Goal: Task Accomplishment & Management: Manage account settings

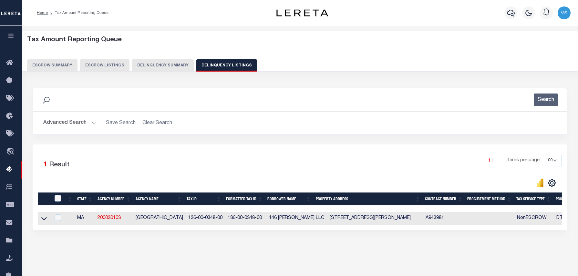
select select "100"
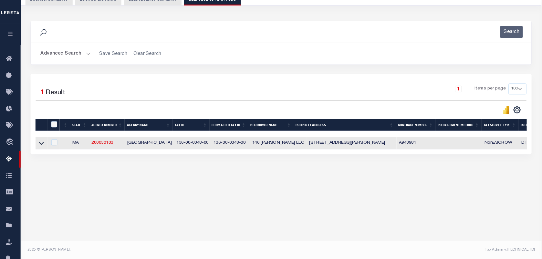
scroll to position [66, 0]
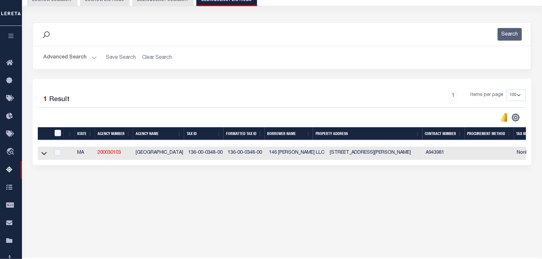
click at [41, 153] on link at bounding box center [43, 152] width 7 height 5
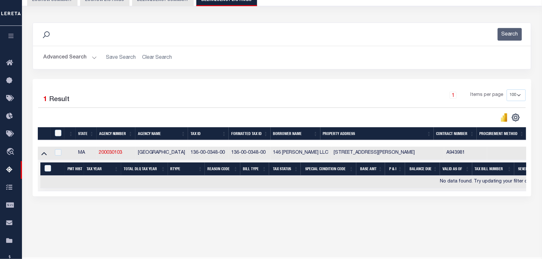
click at [67, 58] on button "Advanced Search" at bounding box center [70, 57] width 54 height 13
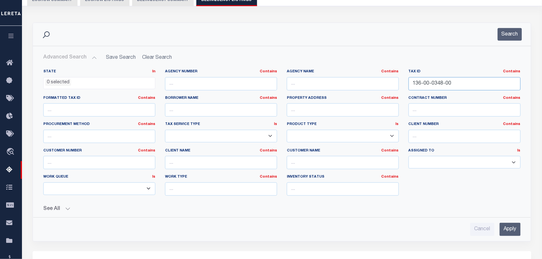
click at [465, 81] on input "136-00-0348-00" at bounding box center [464, 83] width 112 height 13
paste input "199/078.0-0069-0000.0"
type input "199/078.0-0069-0000.0"
click at [507, 30] on button "Search" at bounding box center [509, 34] width 24 height 13
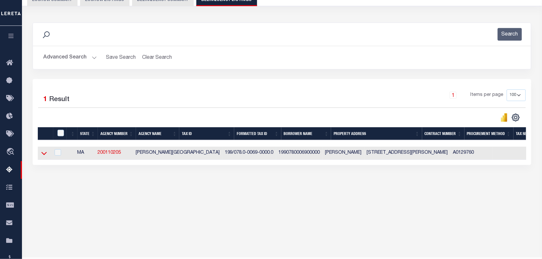
click at [44, 153] on icon at bounding box center [43, 153] width 5 height 7
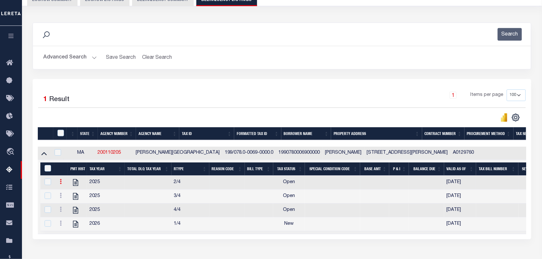
click at [60, 181] on icon at bounding box center [61, 181] width 2 height 5
click at [68, 194] on img "" at bounding box center [68, 192] width 6 height 6
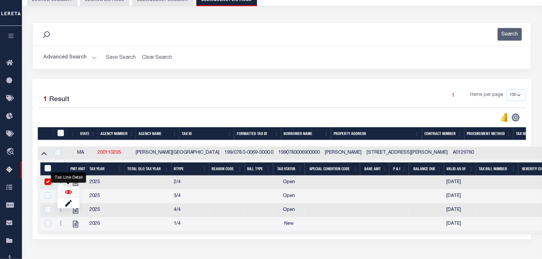
checkbox input "true"
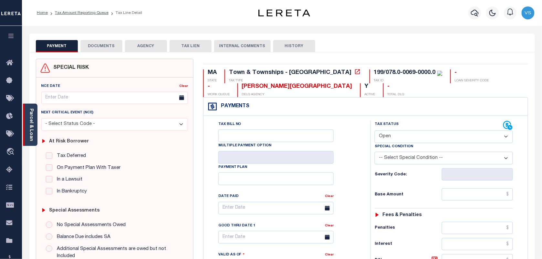
click at [33, 122] on link "Parcel & Loan" at bounding box center [31, 124] width 5 height 33
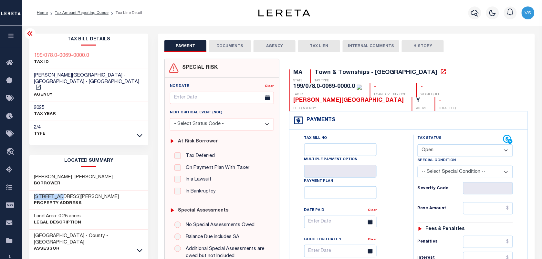
drag, startPoint x: 62, startPoint y: 183, endPoint x: 28, endPoint y: 184, distance: 33.6
copy h3 "180 EVELYN"
click at [434, 144] on select "- Select Status Code - Open Due/Unpaid Paid Incomplete No Tax Due Internal Refu…" at bounding box center [464, 150] width 95 height 13
select select "PYD"
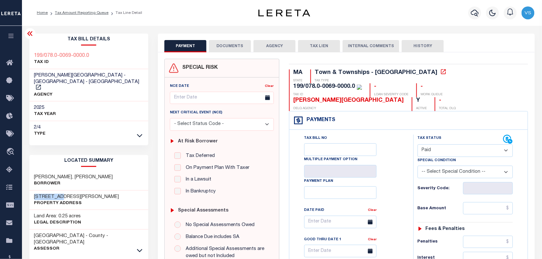
click at [417, 144] on select "- Select Status Code - Open Due/Unpaid Paid Incomplete No Tax Due Internal Refu…" at bounding box center [464, 150] width 95 height 13
type input "[DATE]"
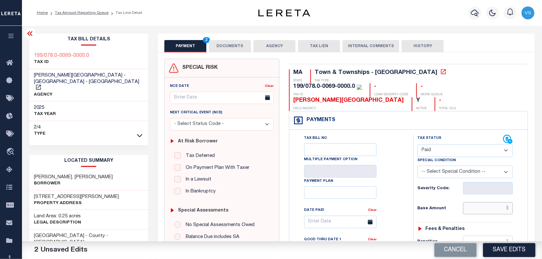
click at [503, 202] on input "text" at bounding box center [488, 208] width 50 height 12
type input "$0.00"
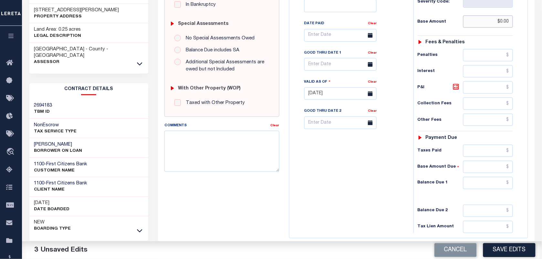
scroll to position [202, 0]
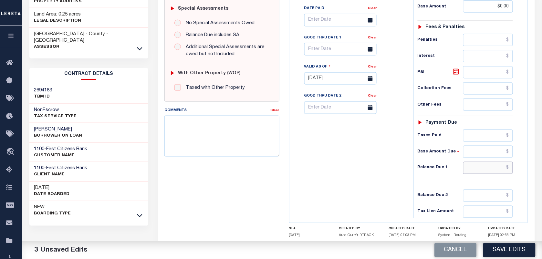
click at [493, 162] on input "text" at bounding box center [488, 168] width 50 height 12
type input "$0.00"
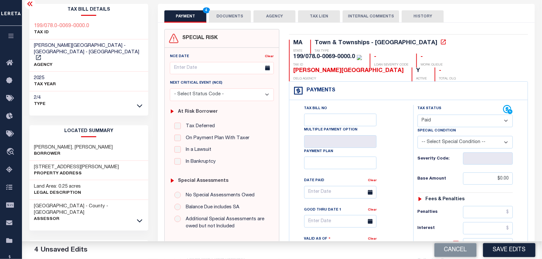
scroll to position [0, 0]
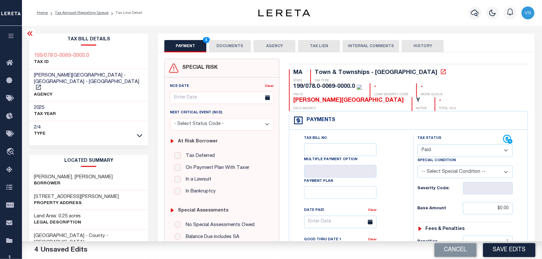
click at [225, 45] on button "DOCUMENTS" at bounding box center [230, 46] width 42 height 12
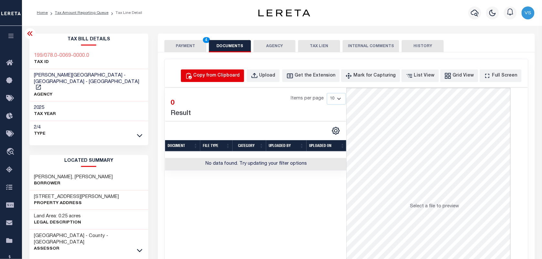
click at [225, 75] on div "Copy from Clipboard" at bounding box center [216, 75] width 46 height 7
select select "POP"
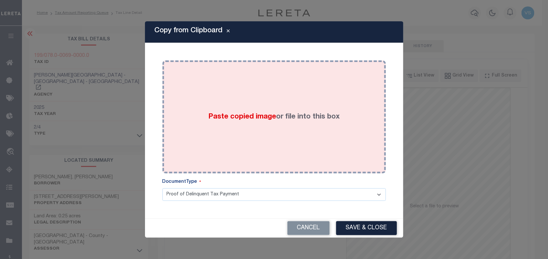
click at [231, 102] on div "Paste copied image or file into this box" at bounding box center [274, 116] width 214 height 103
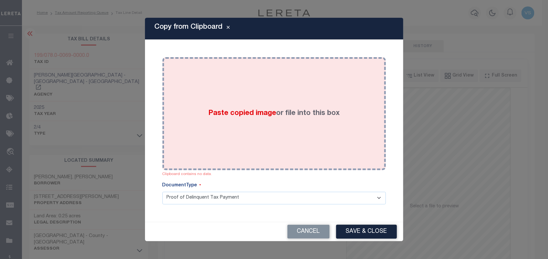
click at [236, 116] on span "Paste copied image" at bounding box center [242, 113] width 68 height 7
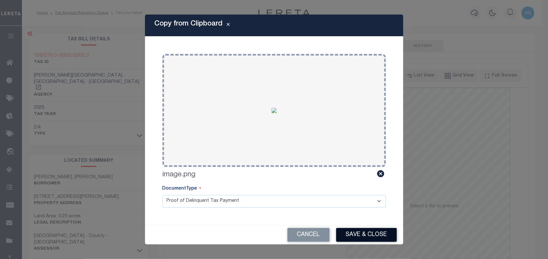
click at [360, 237] on button "Save & Close" at bounding box center [366, 235] width 61 height 14
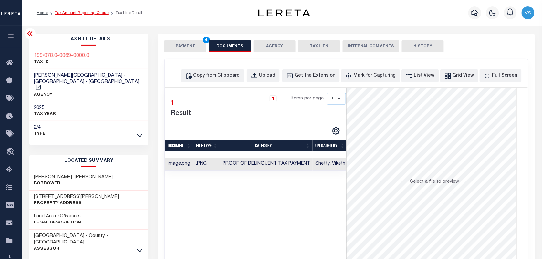
click at [72, 13] on link "Tax Amount Reporting Queue" at bounding box center [82, 13] width 54 height 4
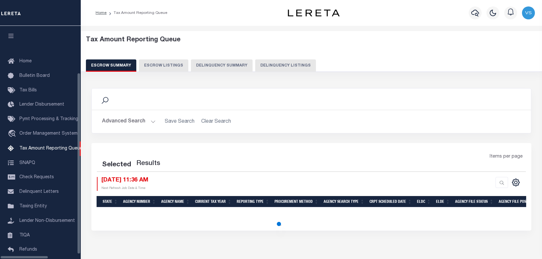
click at [265, 66] on button "Delinquency Listings" at bounding box center [285, 65] width 61 height 12
select select "100"
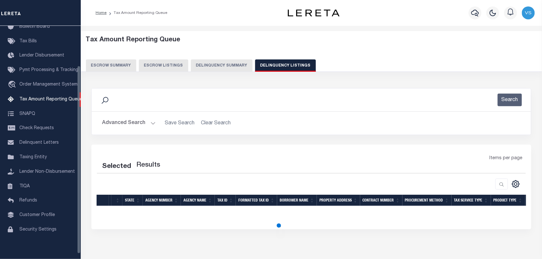
select select "100"
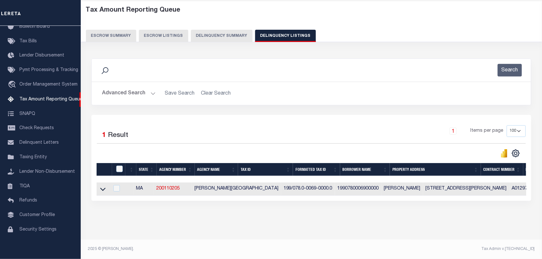
scroll to position [36, 0]
click at [103, 186] on icon at bounding box center [102, 189] width 5 height 7
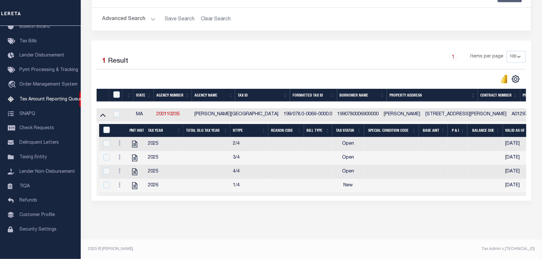
scroll to position [112, 0]
click at [119, 140] on icon at bounding box center [119, 142] width 2 height 5
click at [125, 156] on link "" at bounding box center [127, 153] width 22 height 11
checkbox input "true"
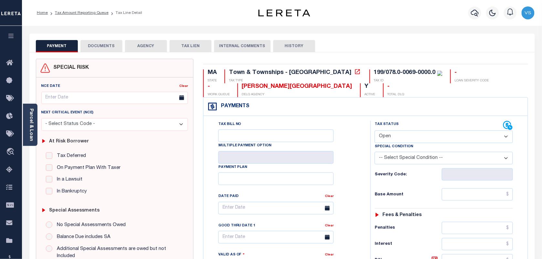
click at [410, 138] on select "- Select Status Code - Open Due/Unpaid Paid Incomplete No Tax Due Internal Refu…" at bounding box center [443, 136] width 138 height 13
select select "PYD"
click at [374, 131] on select "- Select Status Code - Open Due/Unpaid Paid Incomplete No Tax Due Internal Refu…" at bounding box center [443, 136] width 138 height 13
type input "[DATE]"
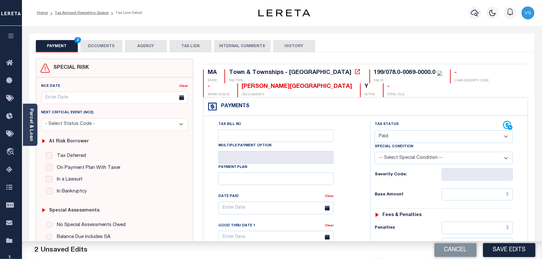
click at [99, 46] on button "DOCUMENTS" at bounding box center [101, 46] width 42 height 12
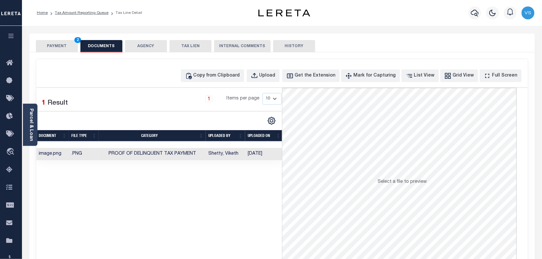
click at [51, 48] on button "PAYMENT 2" at bounding box center [57, 46] width 42 height 12
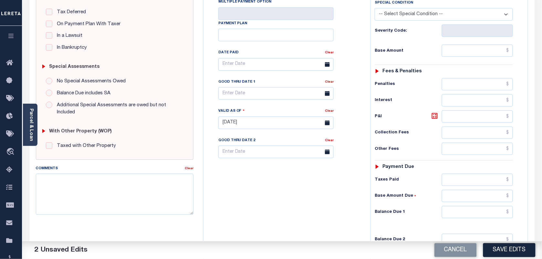
scroll to position [161, 0]
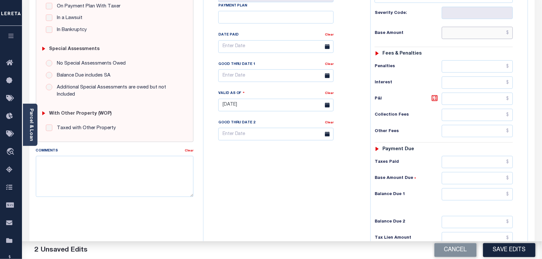
click at [504, 33] on input "text" at bounding box center [477, 33] width 71 height 12
type input "$0.00"
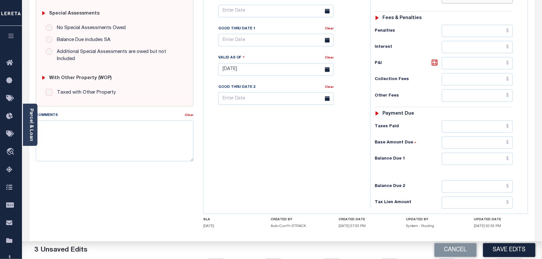
scroll to position [231, 0]
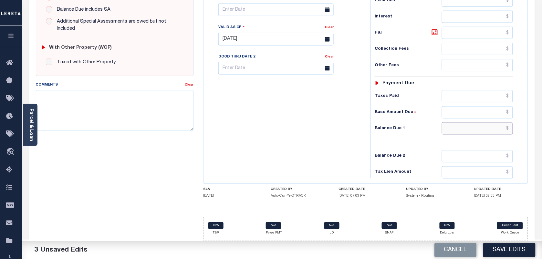
click at [494, 129] on input "text" at bounding box center [477, 128] width 71 height 12
type input "$0.00"
click at [495, 244] on button "Save Edits" at bounding box center [509, 250] width 52 height 14
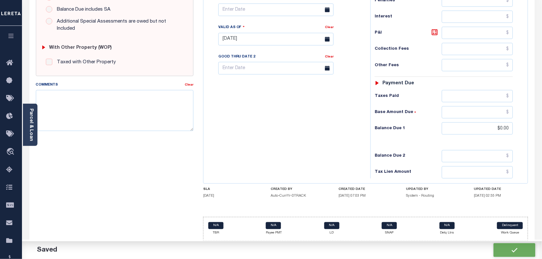
checkbox input "false"
type input "$0"
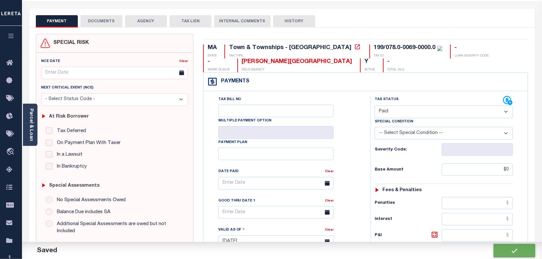
scroll to position [0, 0]
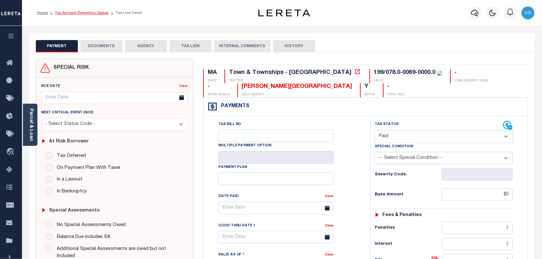
click at [77, 11] on link "Tax Amount Reporting Queue" at bounding box center [82, 13] width 54 height 4
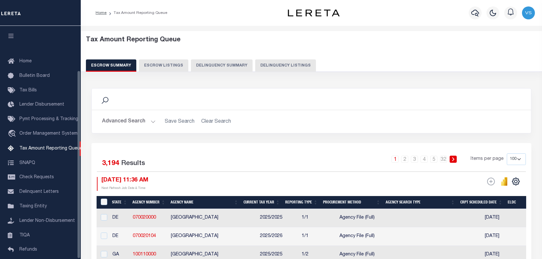
click at [277, 66] on button "Delinquency Listings" at bounding box center [285, 65] width 61 height 12
select select "100"
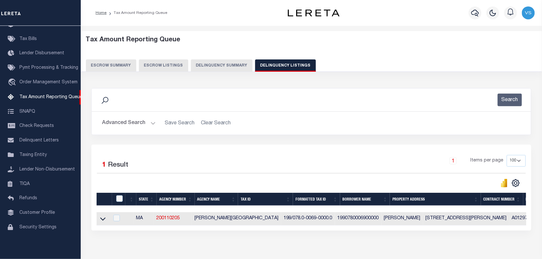
scroll to position [36, 0]
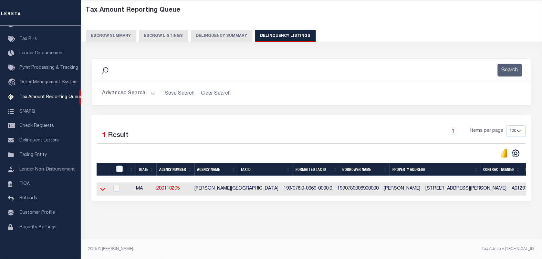
click at [100, 186] on icon at bounding box center [102, 189] width 5 height 7
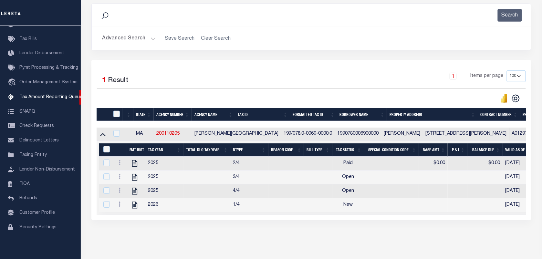
scroll to position [112, 0]
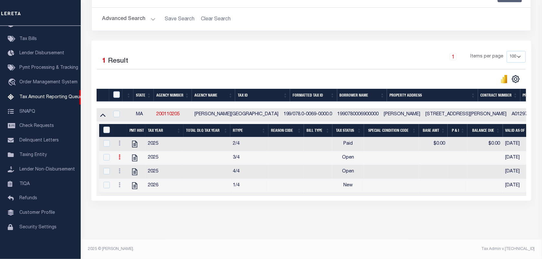
click at [120, 155] on link at bounding box center [119, 157] width 7 height 5
click at [127, 167] on img "" at bounding box center [127, 167] width 6 height 6
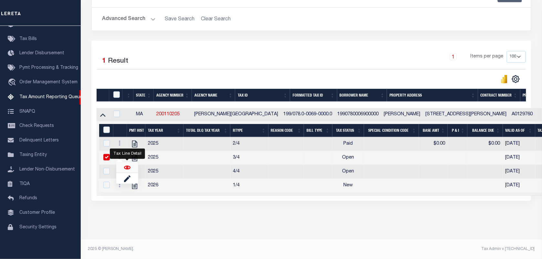
checkbox input "true"
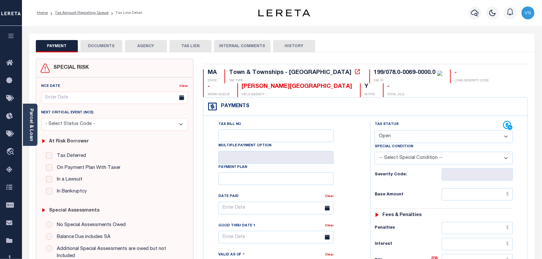
click at [400, 137] on select "- Select Status Code - Open Due/Unpaid Paid Incomplete No Tax Due Internal Refu…" at bounding box center [443, 136] width 138 height 13
select select "PYD"
click at [374, 131] on select "- Select Status Code - Open Due/Unpaid Paid Incomplete No Tax Due Internal Refu…" at bounding box center [443, 136] width 138 height 13
type input "[DATE]"
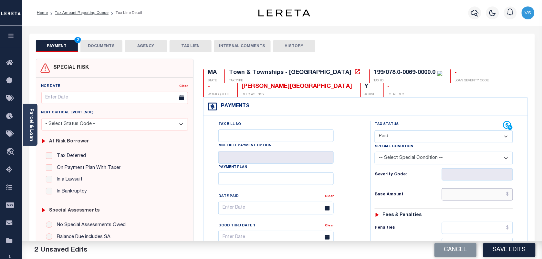
click at [497, 191] on input "text" at bounding box center [477, 194] width 71 height 12
type input "$0.00"
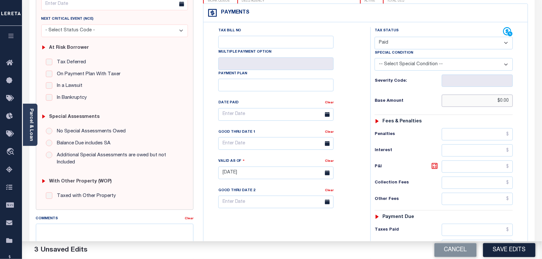
scroll to position [161, 0]
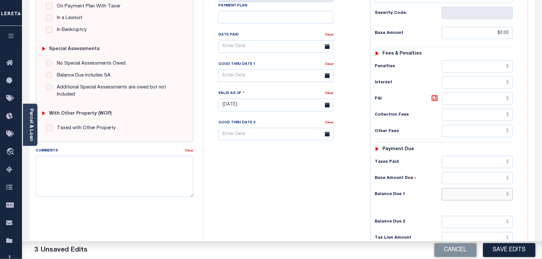
click at [505, 200] on input "text" at bounding box center [477, 194] width 71 height 12
type input "$0.00"
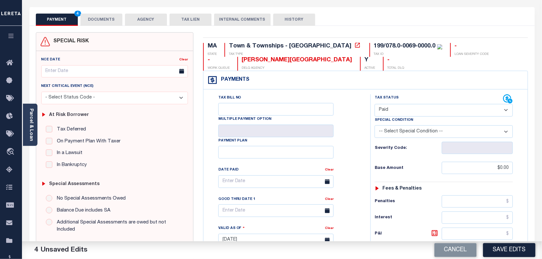
scroll to position [0, 0]
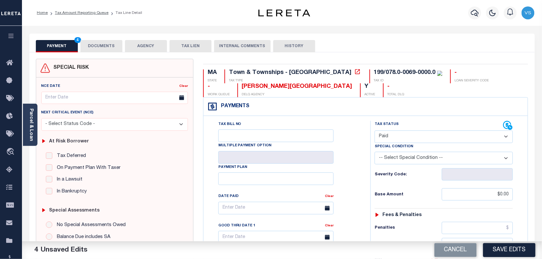
click at [103, 47] on button "DOCUMENTS" at bounding box center [101, 46] width 42 height 12
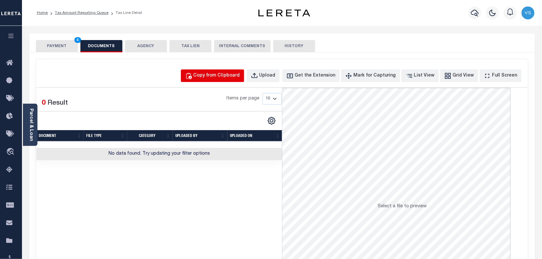
click at [210, 75] on div "Copy from Clipboard" at bounding box center [216, 75] width 46 height 7
select select "POP"
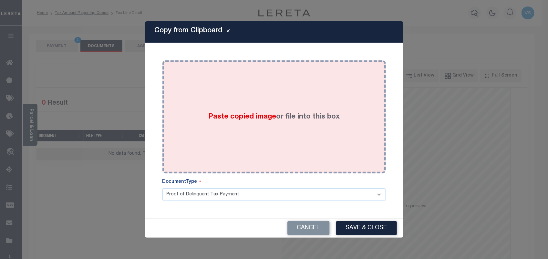
click at [257, 117] on span "Paste copied image" at bounding box center [242, 116] width 68 height 7
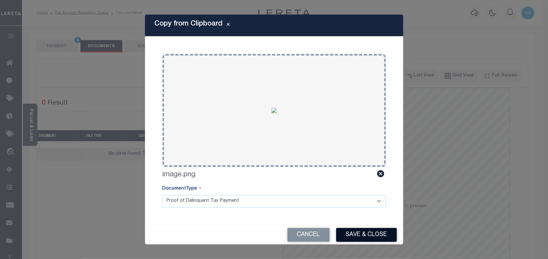
click at [375, 239] on button "Save & Close" at bounding box center [366, 235] width 61 height 14
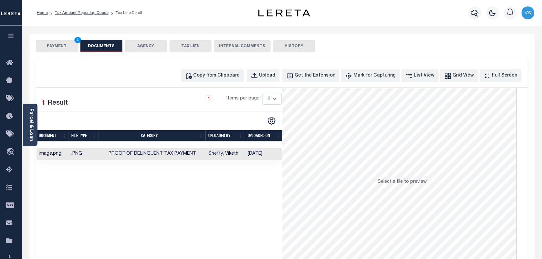
click at [59, 49] on button "PAYMENT 4" at bounding box center [57, 46] width 42 height 12
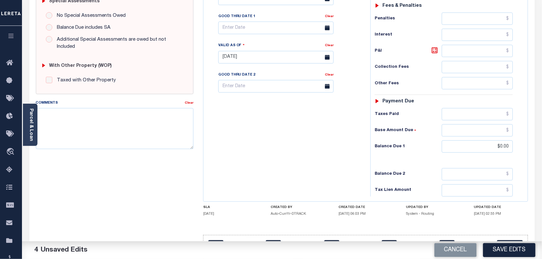
scroll to position [231, 0]
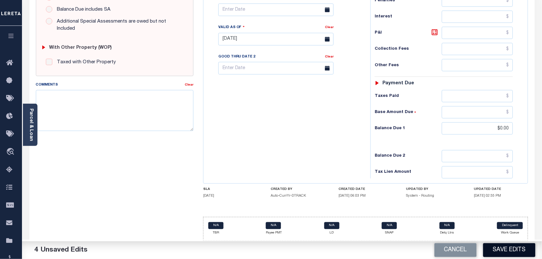
click at [514, 253] on button "Save Edits" at bounding box center [509, 250] width 52 height 14
checkbox input "false"
type input "$0"
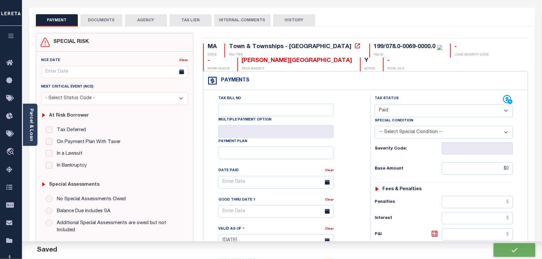
scroll to position [0, 0]
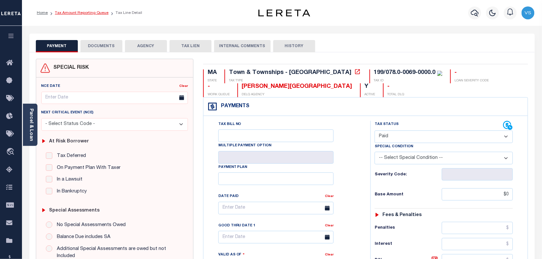
click at [63, 11] on link "Tax Amount Reporting Queue" at bounding box center [82, 13] width 54 height 4
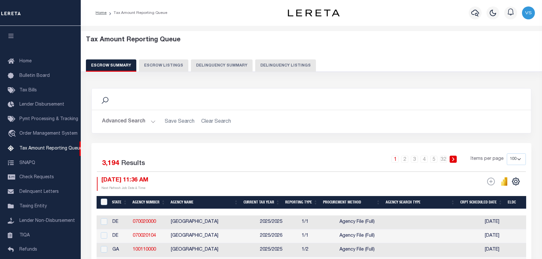
click at [275, 67] on button "Delinquency Listings" at bounding box center [285, 65] width 61 height 12
select select "100"
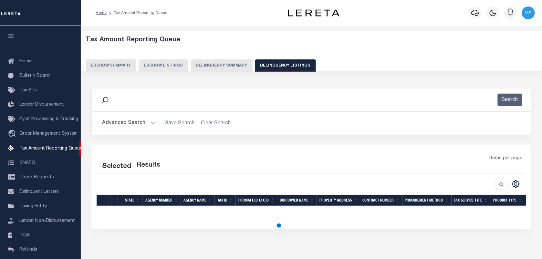
select select "100"
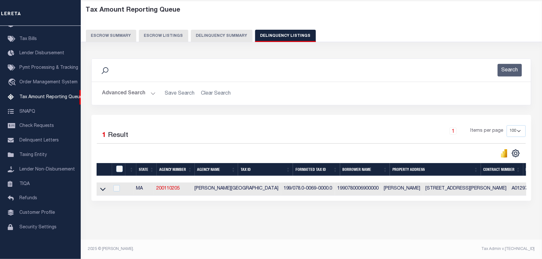
scroll to position [36, 0]
click at [100, 186] on icon at bounding box center [102, 189] width 5 height 7
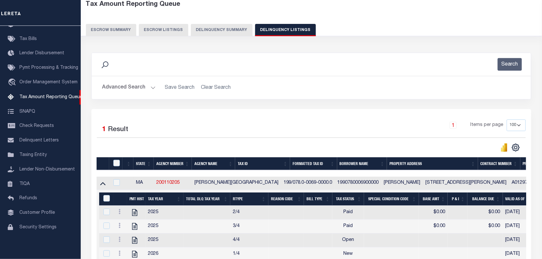
scroll to position [76, 0]
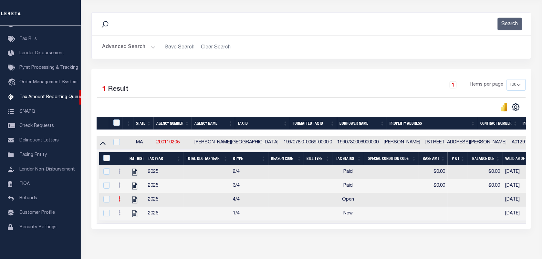
click at [118, 201] on icon at bounding box center [119, 198] width 2 height 5
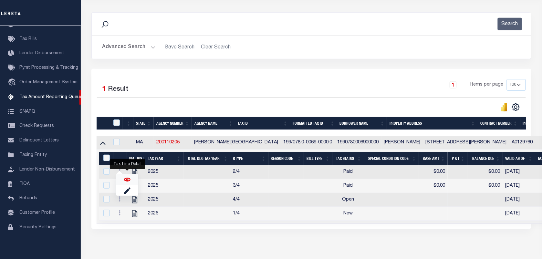
click at [125, 183] on img "" at bounding box center [127, 179] width 6 height 6
checkbox input "true"
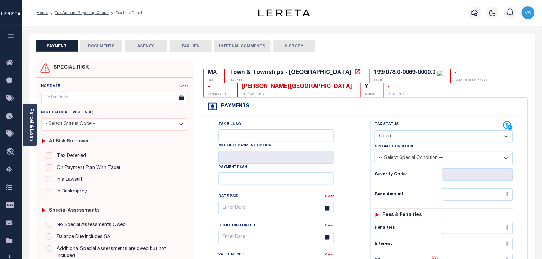
click at [412, 136] on select "- Select Status Code - Open Due/Unpaid Paid Incomplete No Tax Due Internal Refu…" at bounding box center [443, 136] width 138 height 13
select select "PYD"
click at [374, 131] on select "- Select Status Code - Open Due/Unpaid Paid Incomplete No Tax Due Internal Refu…" at bounding box center [443, 136] width 138 height 13
type input "[DATE]"
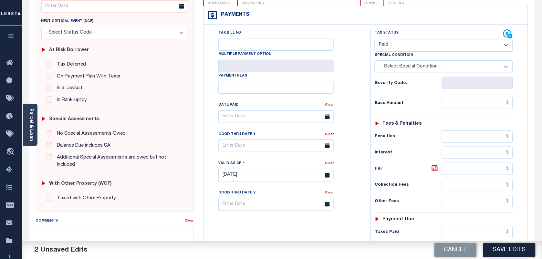
scroll to position [161, 0]
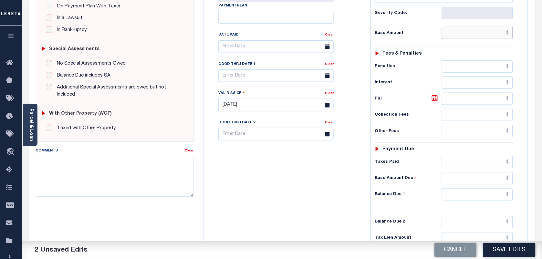
click at [504, 33] on input "text" at bounding box center [477, 33] width 71 height 12
type input "$0.00"
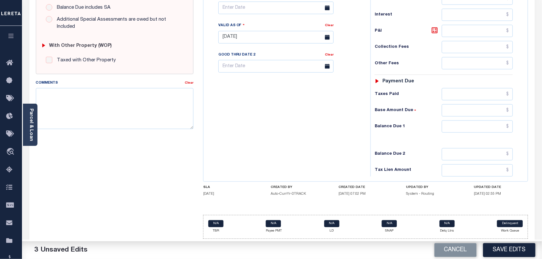
scroll to position [233, 0]
click at [512, 128] on input "text" at bounding box center [477, 126] width 71 height 12
type input "$0.00"
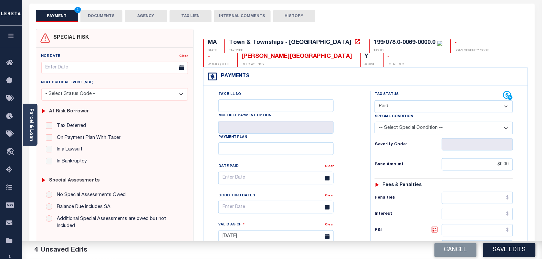
scroll to position [0, 0]
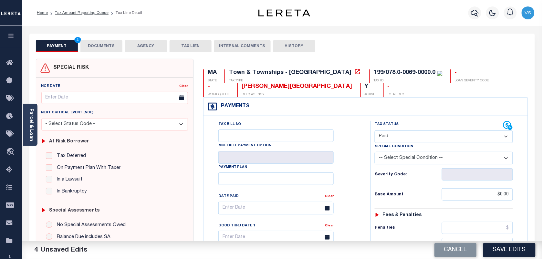
click at [113, 43] on button "DOCUMENTS" at bounding box center [101, 46] width 42 height 12
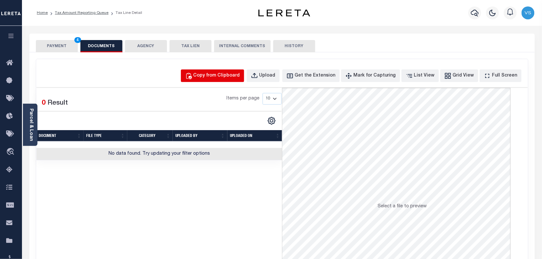
click at [212, 77] on div "Copy from Clipboard" at bounding box center [216, 75] width 46 height 7
select select "POP"
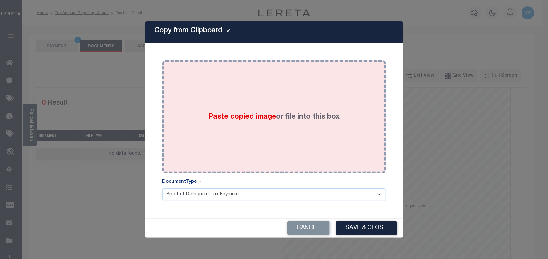
click at [263, 120] on span "Paste copied image" at bounding box center [242, 116] width 68 height 7
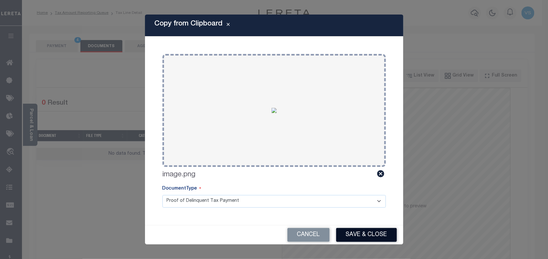
click at [354, 235] on button "Save & Close" at bounding box center [366, 235] width 61 height 14
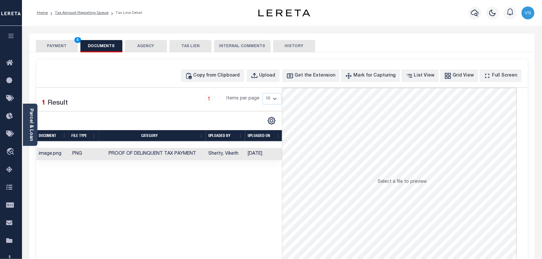
click at [71, 15] on li "Tax Amount Reporting Queue" at bounding box center [78, 13] width 61 height 6
click at [70, 13] on link "Tax Amount Reporting Queue" at bounding box center [82, 13] width 54 height 4
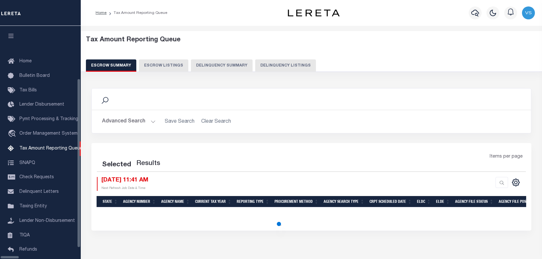
click at [262, 63] on button "Delinquency Listings" at bounding box center [285, 65] width 61 height 12
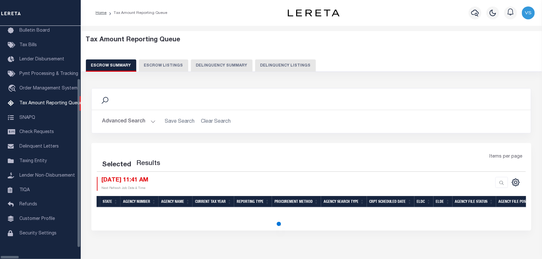
select select "100"
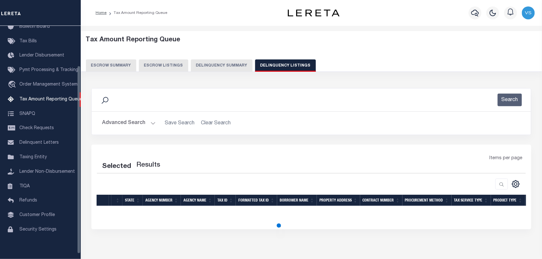
select select "100"
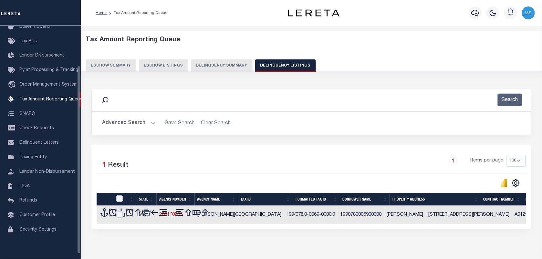
scroll to position [49, 0]
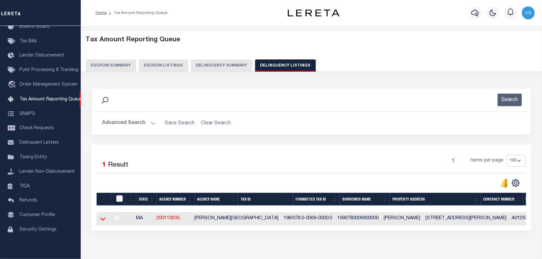
click at [103, 219] on icon at bounding box center [102, 218] width 5 height 7
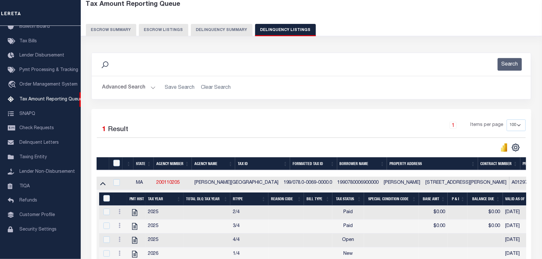
scroll to position [112, 0]
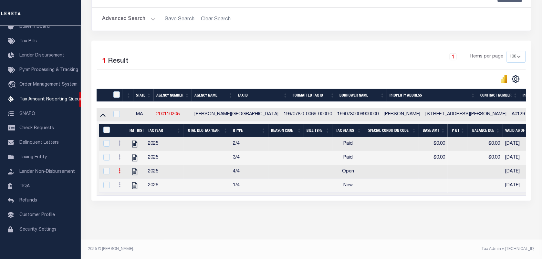
click at [119, 169] on icon at bounding box center [119, 170] width 2 height 5
click at [128, 184] on img "" at bounding box center [127, 181] width 6 height 6
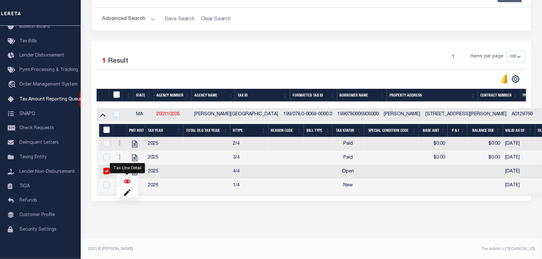
checkbox input "true"
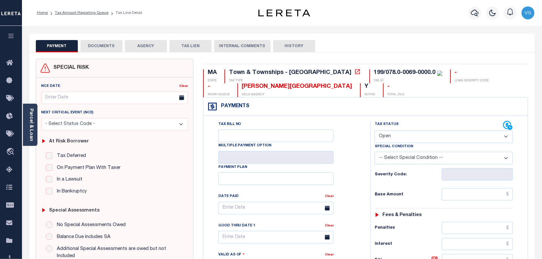
click at [477, 137] on select "- Select Status Code - Open Due/Unpaid Paid Incomplete No Tax Due Internal Refu…" at bounding box center [443, 136] width 138 height 13
select select "PYD"
click at [374, 131] on select "- Select Status Code - Open Due/Unpaid Paid Incomplete No Tax Due Internal Refu…" at bounding box center [443, 136] width 138 height 13
type input "[DATE]"
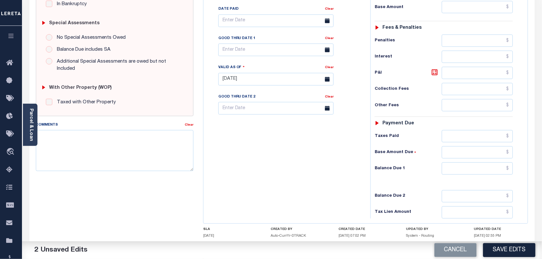
scroll to position [152, 0]
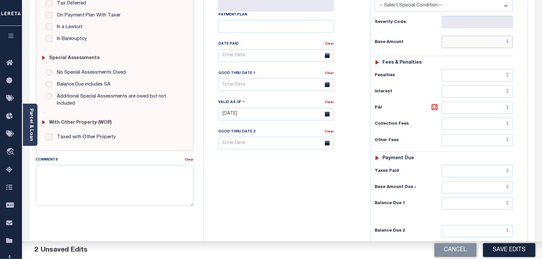
click at [502, 43] on input "text" at bounding box center [477, 42] width 71 height 12
type input "$0.00"
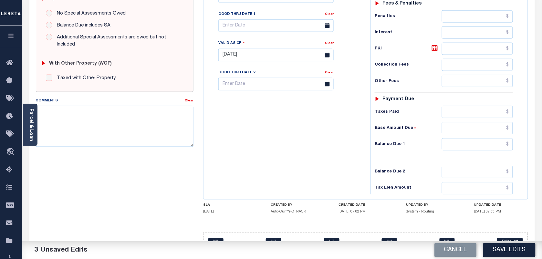
scroll to position [233, 0]
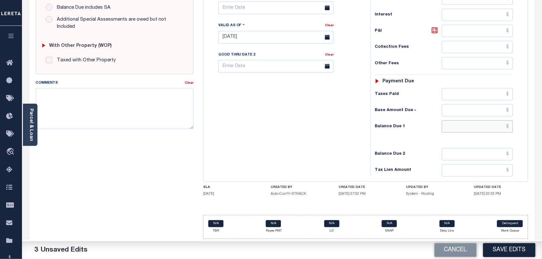
click at [487, 127] on input "text" at bounding box center [477, 126] width 71 height 12
type input "$0.00"
click at [506, 249] on button "Save Edits" at bounding box center [509, 250] width 52 height 14
checkbox input "false"
type input "$0"
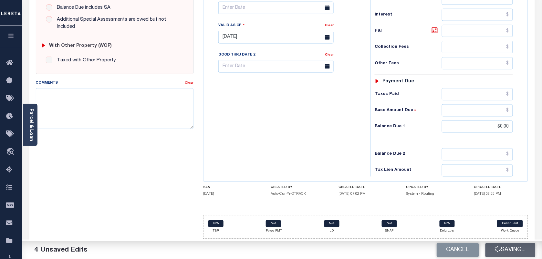
type input "$0"
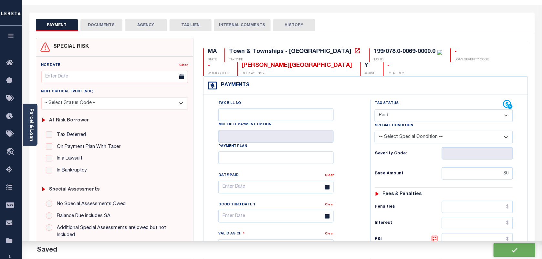
scroll to position [0, 0]
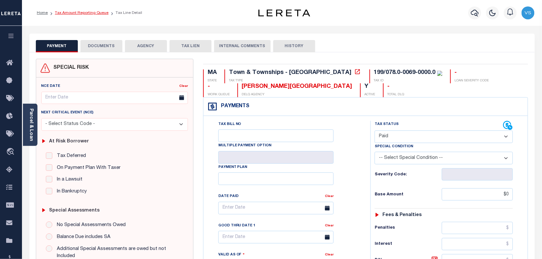
click at [69, 13] on link "Tax Amount Reporting Queue" at bounding box center [82, 13] width 54 height 4
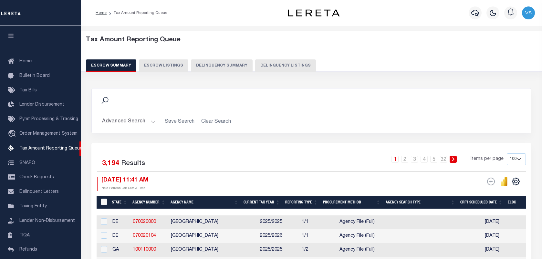
select select "100"
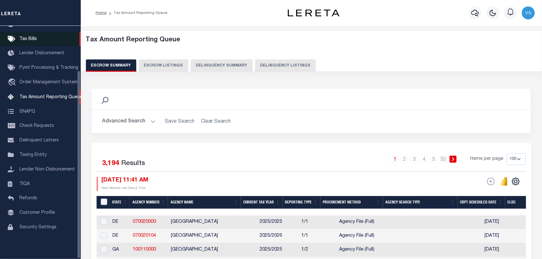
scroll to position [40, 0]
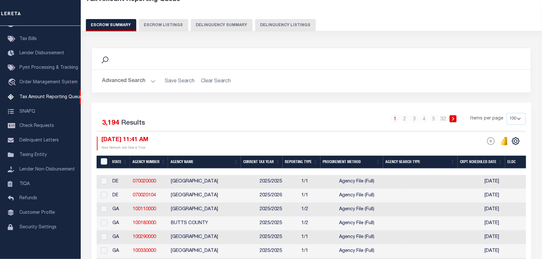
click at [269, 23] on button "Delinquency Listings" at bounding box center [285, 25] width 61 height 12
select select "100"
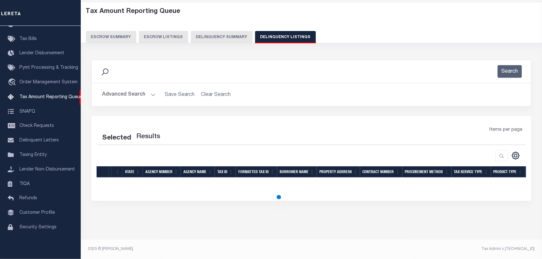
scroll to position [36, 0]
select select "100"
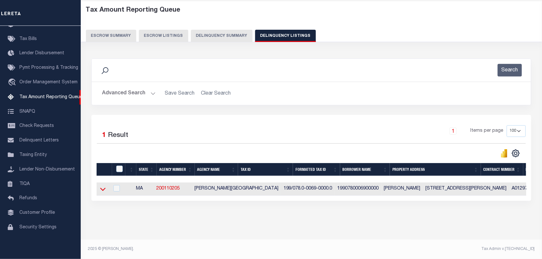
click at [100, 188] on icon at bounding box center [102, 189] width 5 height 7
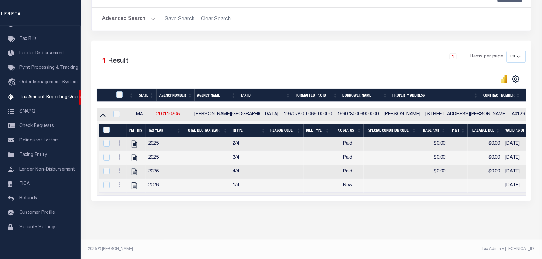
scroll to position [112, 0]
click at [118, 185] on div at bounding box center [120, 186] width 8 height 8
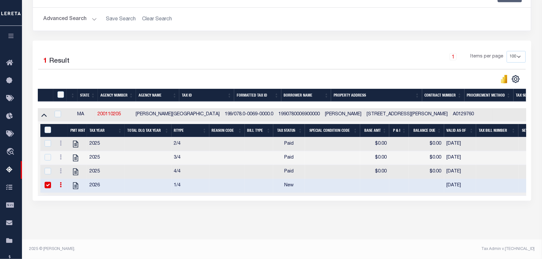
click at [60, 182] on icon at bounding box center [61, 184] width 2 height 5
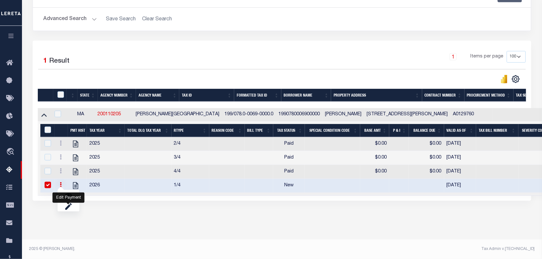
scroll to position [108, 0]
click at [68, 192] on img "" at bounding box center [68, 195] width 6 height 6
checkbox input "false"
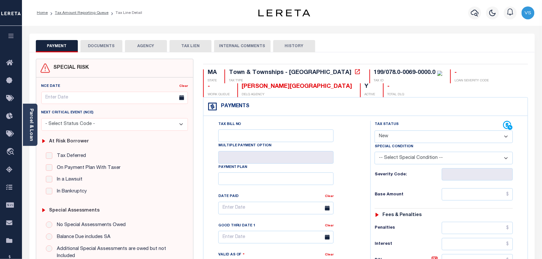
click at [455, 129] on div "Tax Status Status" at bounding box center [438, 126] width 128 height 10
click at [450, 138] on select "- Select Status Code - Open Due/Unpaid Paid Incomplete No Tax Due Internal Refu…" at bounding box center [443, 136] width 138 height 13
select select "PYD"
click at [374, 131] on select "- Select Status Code - Open Due/Unpaid Paid Incomplete No Tax Due Internal Refu…" at bounding box center [443, 136] width 138 height 13
type input "[DATE]"
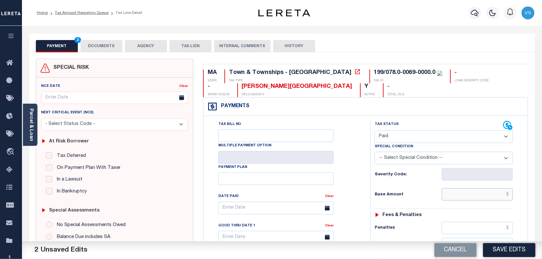
click at [481, 195] on input "text" at bounding box center [477, 194] width 71 height 12
type input "$0.00"
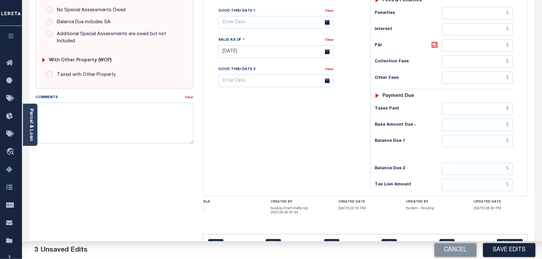
scroll to position [237, 0]
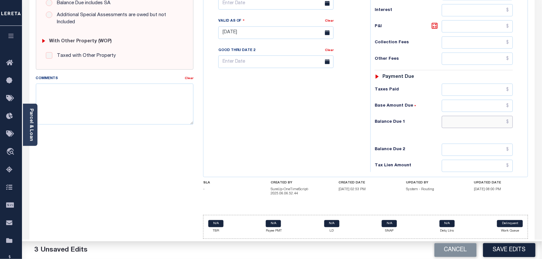
click at [498, 123] on input "text" at bounding box center [477, 122] width 71 height 12
type input "$0.00"
click at [507, 254] on button "Save Edits" at bounding box center [509, 250] width 52 height 14
checkbox input "false"
type input "$0"
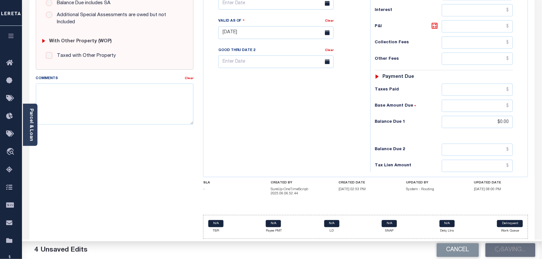
type input "$0"
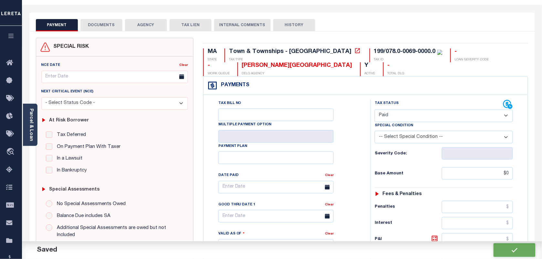
scroll to position [0, 0]
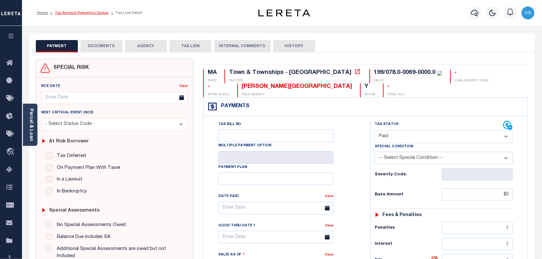
click at [83, 13] on link "Tax Amount Reporting Queue" at bounding box center [82, 13] width 54 height 4
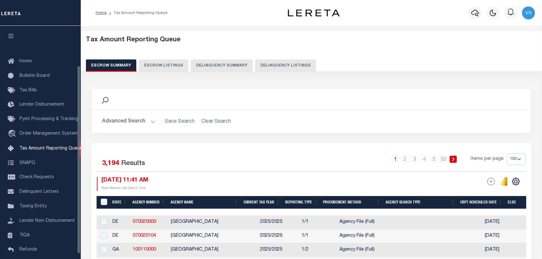
select select "100"
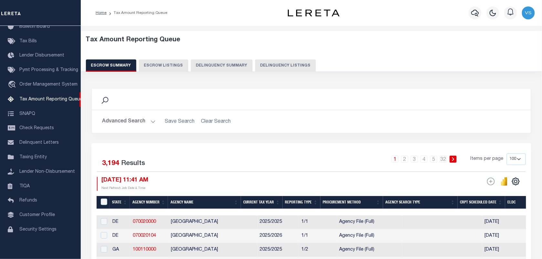
click at [267, 65] on button "Delinquency Listings" at bounding box center [285, 65] width 61 height 12
select select "100"
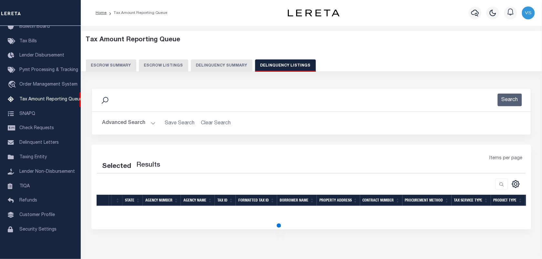
select select "100"
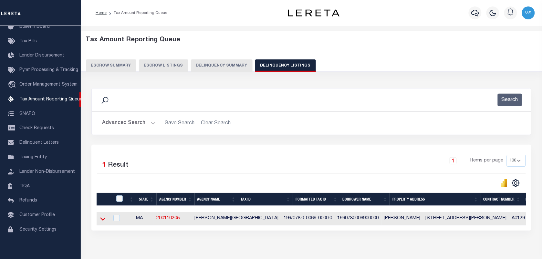
click at [102, 221] on icon at bounding box center [102, 219] width 5 height 3
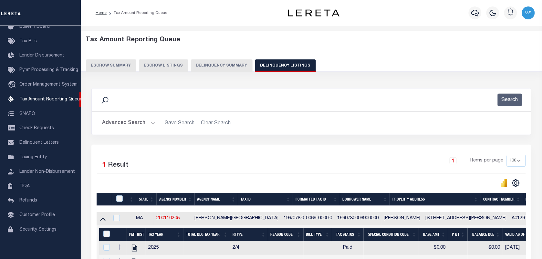
scroll to position [36, 0]
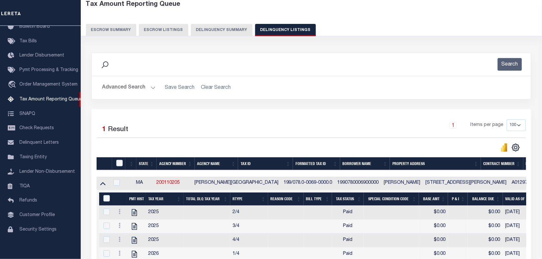
click at [118, 160] on th at bounding box center [118, 163] width 13 height 13
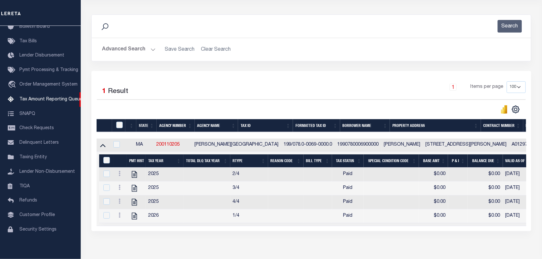
scroll to position [76, 0]
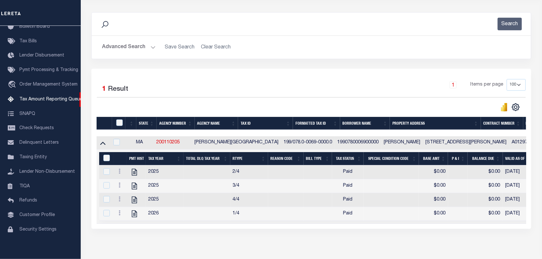
click at [119, 120] on th at bounding box center [118, 123] width 13 height 13
click at [119, 125] on input "checkbox" at bounding box center [119, 122] width 6 height 6
checkbox input "true"
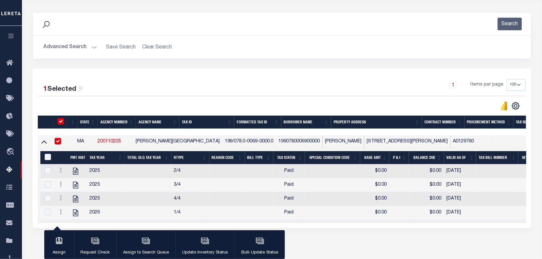
click at [46, 158] on input "&nbsp;" at bounding box center [48, 157] width 6 height 6
checkbox input "true"
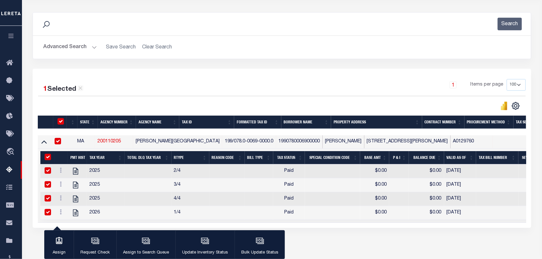
checkbox input "true"
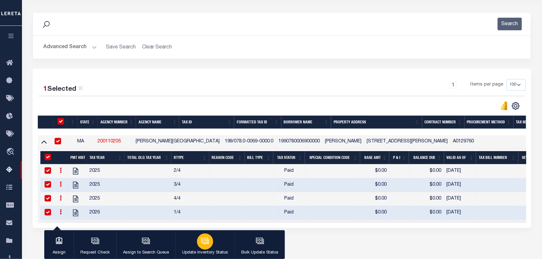
click at [203, 239] on icon "button" at bounding box center [205, 241] width 8 height 8
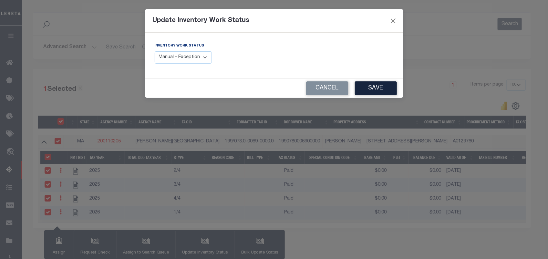
click at [189, 60] on select "Manual - Exception Pended - Awaiting Search Late Add Exception Completed" at bounding box center [183, 57] width 57 height 13
select select "4"
click at [155, 51] on select "Manual - Exception Pended - Awaiting Search Late Add Exception Completed" at bounding box center [183, 57] width 57 height 13
click at [378, 92] on button "Save" at bounding box center [376, 88] width 42 height 14
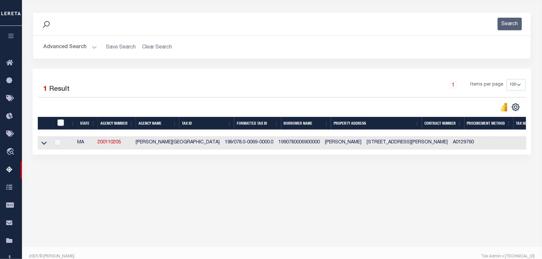
click at [65, 40] on div "Advanced Search Save Search Clear Search tblassign_wrapper_dynamictable_____Def…" at bounding box center [282, 47] width 498 height 23
click at [65, 47] on button "Advanced Search" at bounding box center [70, 47] width 54 height 13
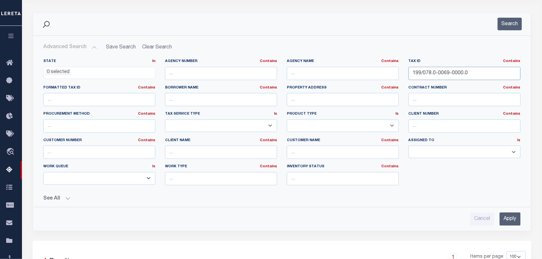
click at [475, 71] on input "199/078.0-0069-0000.0" at bounding box center [464, 73] width 112 height 13
type input "1"
paste input "199/083.0-0017-0000.0"
type input "199/083.0-0017-0000.0"
click at [508, 22] on button "Search" at bounding box center [509, 24] width 24 height 13
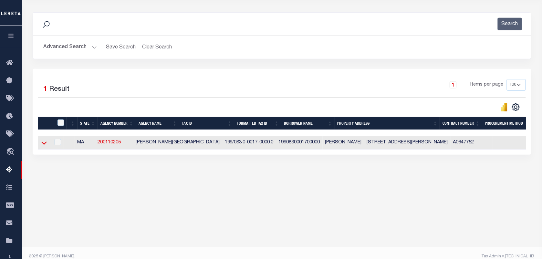
click at [43, 145] on icon at bounding box center [43, 143] width 5 height 3
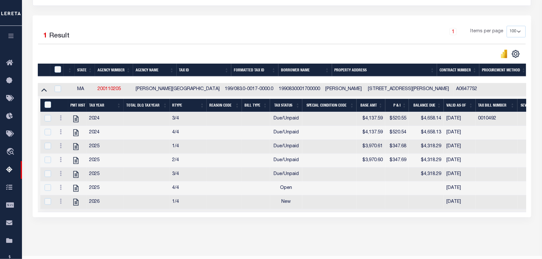
scroll to position [155, 0]
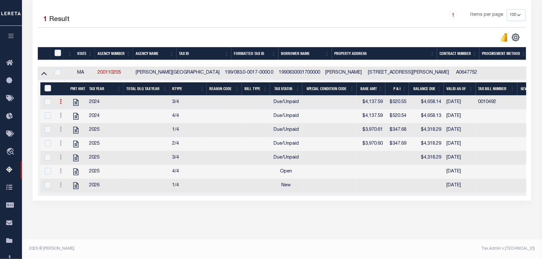
click at [59, 100] on link at bounding box center [60, 102] width 7 height 5
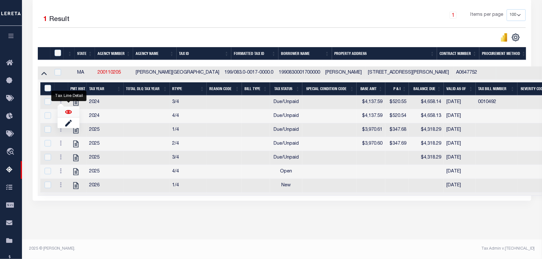
click at [65, 109] on img "" at bounding box center [68, 112] width 6 height 6
checkbox input "false"
checkbox input "true"
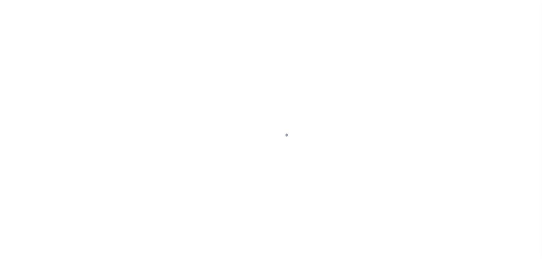
select select "DUE"
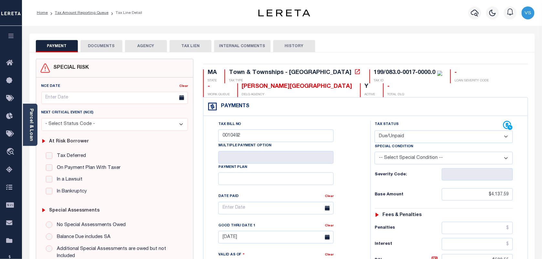
click at [106, 46] on button "DOCUMENTS" at bounding box center [101, 46] width 42 height 12
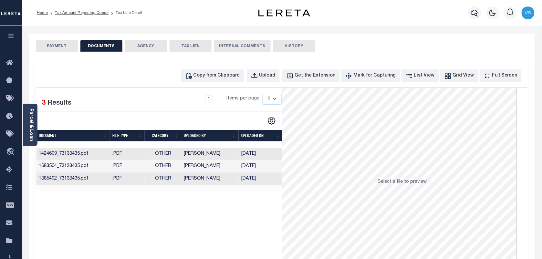
click at [85, 156] on td "1424609_73133435.pdf" at bounding box center [73, 154] width 74 height 13
drag, startPoint x: 279, startPoint y: 171, endPoint x: 55, endPoint y: 45, distance: 257.8
click at [55, 45] on button "PAYMENT" at bounding box center [57, 46] width 42 height 12
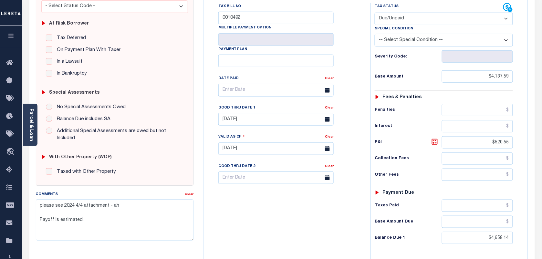
scroll to position [161, 0]
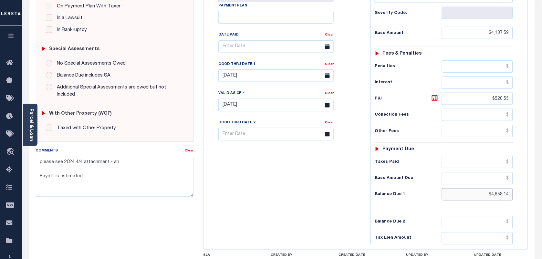
click at [499, 199] on input "$4,658.14" at bounding box center [477, 194] width 71 height 12
paste input "924.99"
type input "$4,924.99"
type input "[DATE]"
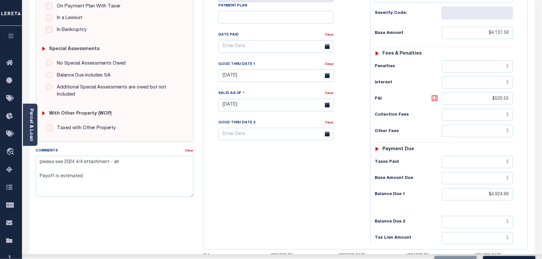
click at [432, 100] on icon at bounding box center [435, 98] width 6 height 6
type input "$787.40"
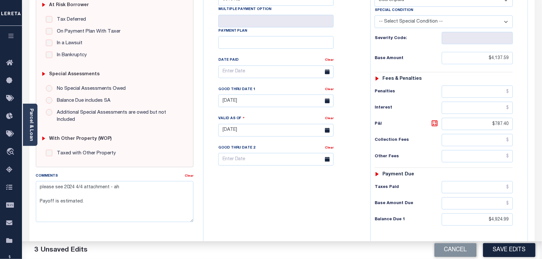
scroll to position [0, 0]
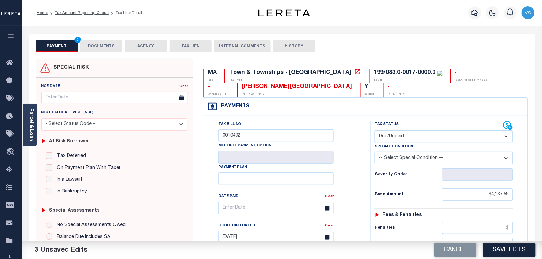
click at [100, 48] on button "DOCUMENTS" at bounding box center [101, 46] width 42 height 12
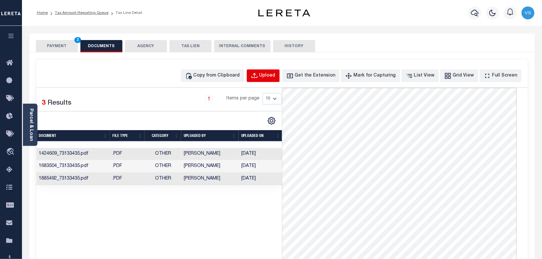
click at [275, 78] on div "Upload" at bounding box center [267, 75] width 16 height 7
select select "POP"
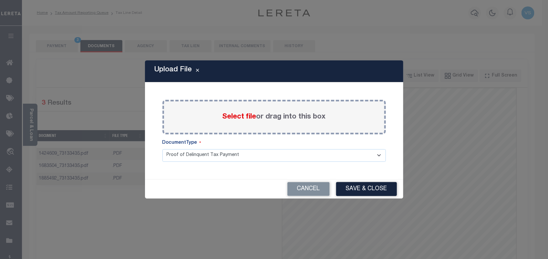
click at [286, 120] on label "Select file or drag into this box" at bounding box center [273, 117] width 103 height 11
click at [0, 0] on input "Select file or drag into this box" at bounding box center [0, 0] width 0 height 0
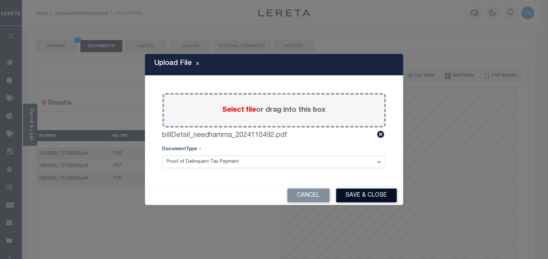
click at [369, 198] on button "Save & Close" at bounding box center [366, 195] width 61 height 14
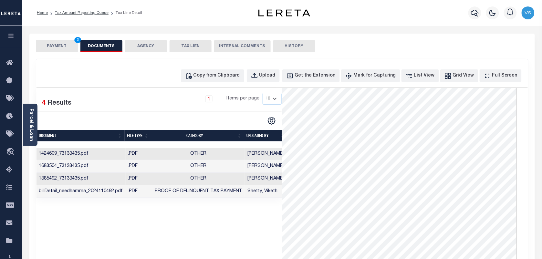
click at [51, 46] on button "PAYMENT 3" at bounding box center [57, 46] width 42 height 12
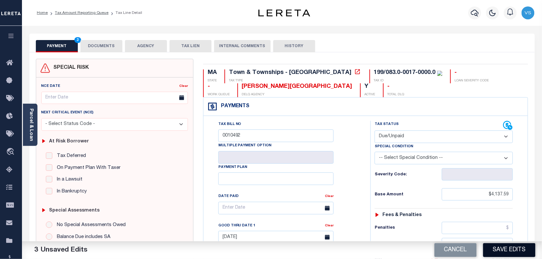
click at [511, 252] on button "Save Edits" at bounding box center [509, 250] width 52 height 14
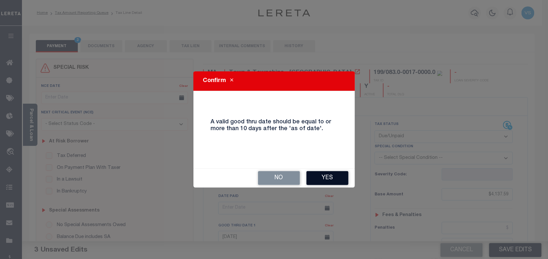
click at [330, 180] on button "Yes" at bounding box center [327, 178] width 42 height 14
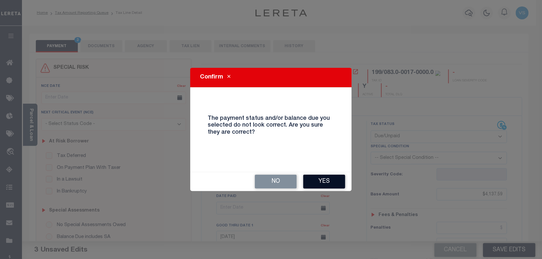
click at [324, 185] on button "Yes" at bounding box center [324, 182] width 42 height 14
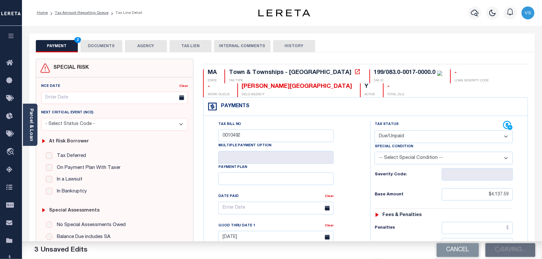
checkbox input "false"
type textarea "please see 2024 4/4 attachment - ah Payoff is estimated."
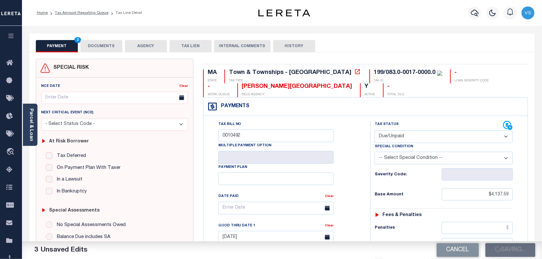
type input "$4,137.59"
type input "$787.4"
type input "$4,924.99"
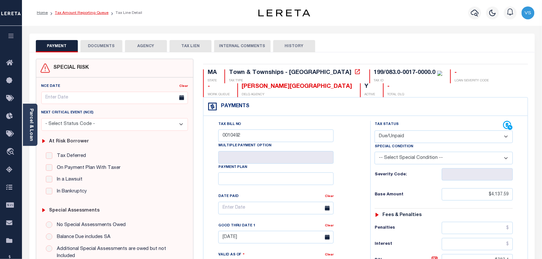
click at [69, 12] on link "Tax Amount Reporting Queue" at bounding box center [82, 13] width 54 height 4
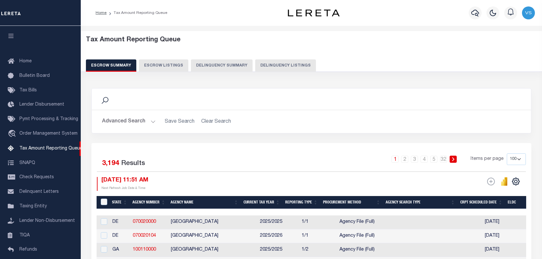
click at [269, 65] on button "Delinquency Listings" at bounding box center [285, 65] width 61 height 12
select select "100"
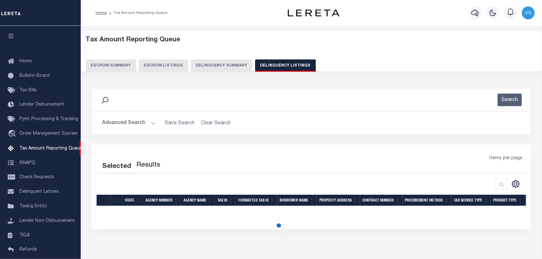
scroll to position [55, 0]
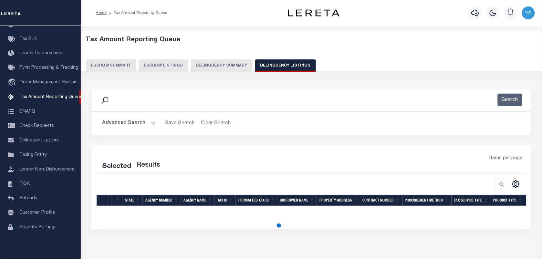
select select "100"
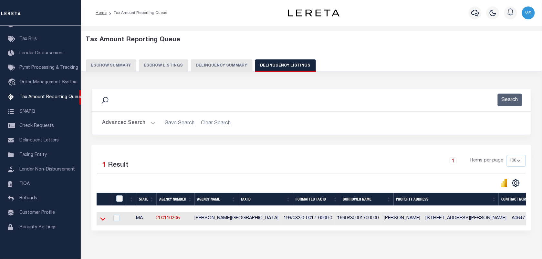
click at [100, 221] on icon at bounding box center [102, 218] width 5 height 7
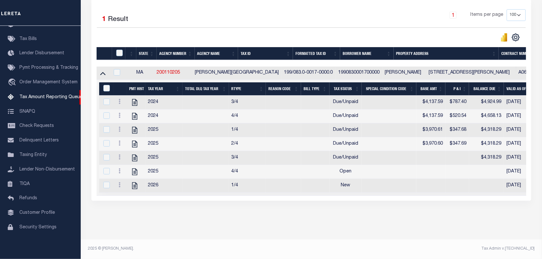
scroll to position [155, 0]
click at [118, 113] on icon at bounding box center [119, 115] width 2 height 5
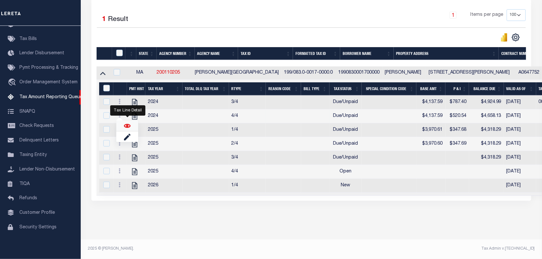
click at [125, 123] on img "" at bounding box center [127, 126] width 6 height 6
checkbox input "true"
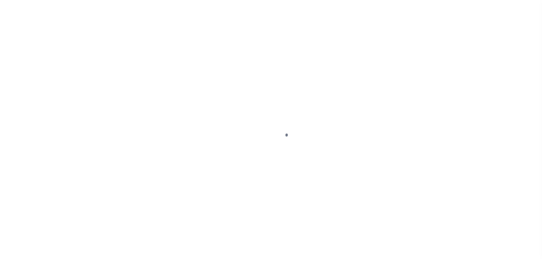
select select "DUE"
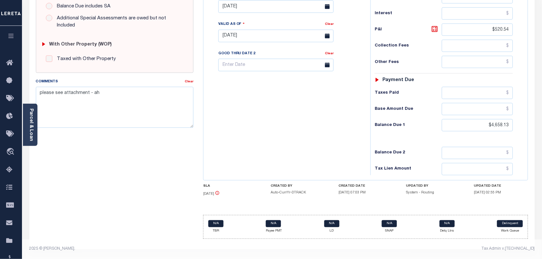
scroll to position [234, 0]
click at [499, 123] on input "$4,658.13" at bounding box center [477, 125] width 71 height 12
paste input "924.99"
type input "$4,924.99"
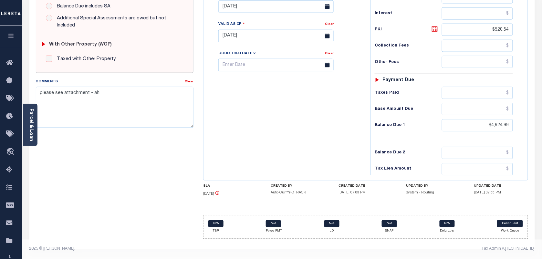
type input "[DATE]"
click at [435, 28] on icon at bounding box center [435, 29] width 8 height 8
type input "$787.40"
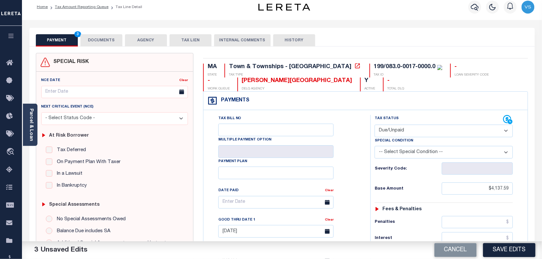
scroll to position [0, 0]
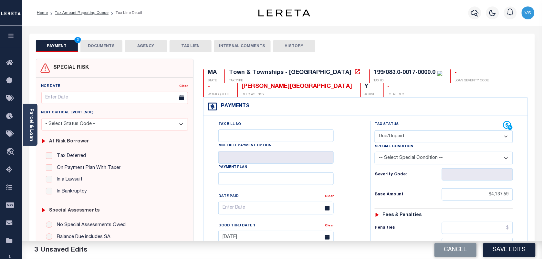
click at [504, 239] on div "Tax Status Status - Select Status Code -" at bounding box center [445, 263] width 151 height 285
click at [511, 252] on button "Save Edits" at bounding box center [509, 250] width 52 height 14
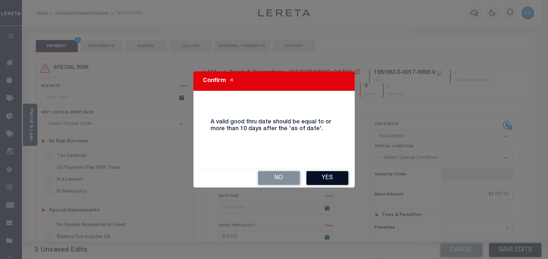
click at [322, 178] on button "Yes" at bounding box center [327, 178] width 42 height 14
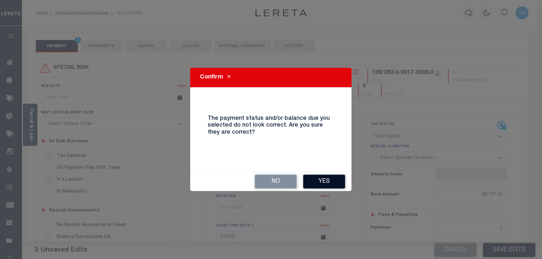
click at [323, 181] on button "Yes" at bounding box center [324, 182] width 42 height 14
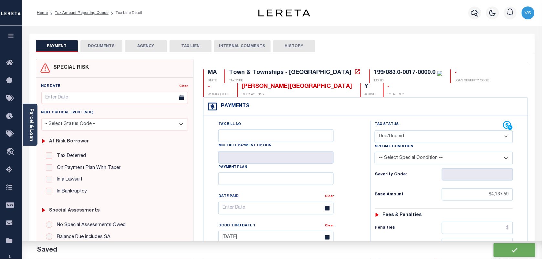
checkbox input "false"
type input "$4,137.59"
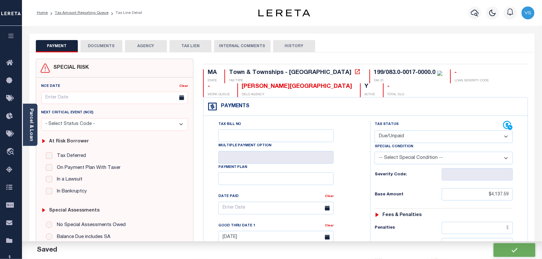
type input "$787.4"
type input "$4,924.99"
click at [107, 47] on button "DOCUMENTS" at bounding box center [101, 46] width 42 height 12
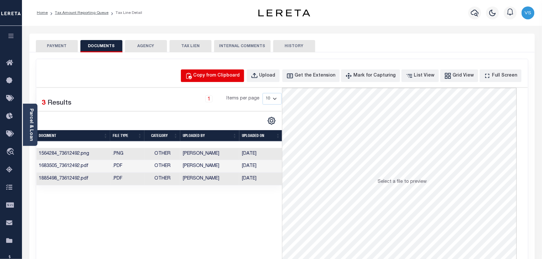
click at [219, 72] on div "Copy from Clipboard" at bounding box center [216, 75] width 46 height 7
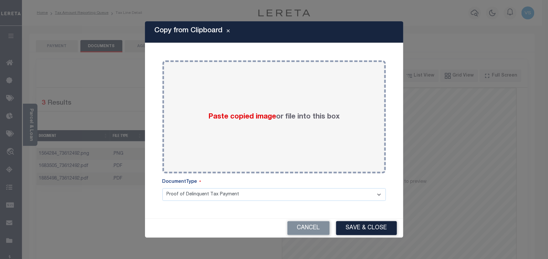
click at [120, 64] on div "Copy from Clipboard Paste copied image or file into this box Select file or dra…" at bounding box center [274, 129] width 548 height 259
click at [315, 229] on button "Cancel" at bounding box center [308, 228] width 42 height 14
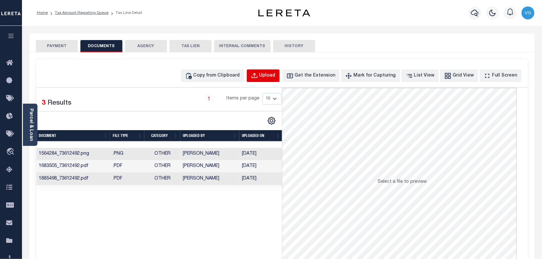
click at [273, 78] on div "Upload" at bounding box center [267, 75] width 16 height 7
select select "POP"
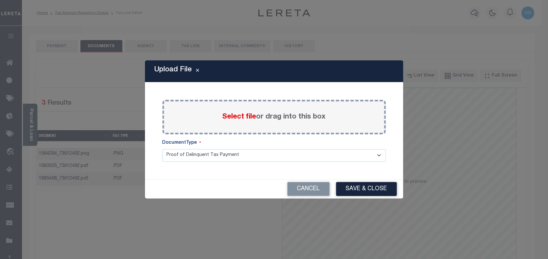
click at [267, 115] on label "Select file or drag into this box" at bounding box center [273, 117] width 103 height 11
click at [0, 0] on input "Select file or drag into this box" at bounding box center [0, 0] width 0 height 0
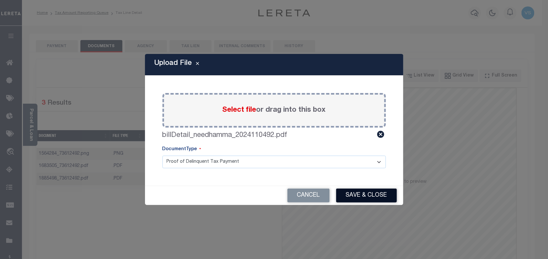
click at [352, 198] on button "Save & Close" at bounding box center [366, 195] width 61 height 14
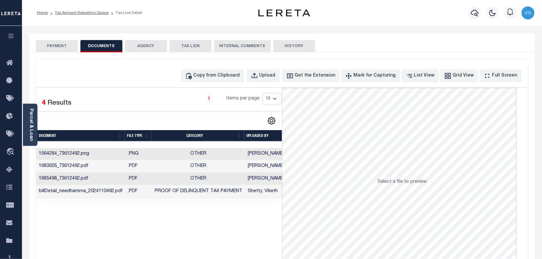
click at [52, 46] on button "PAYMENT" at bounding box center [57, 46] width 42 height 12
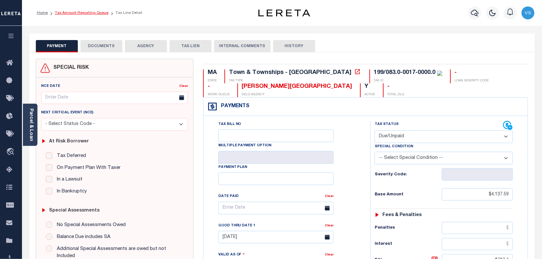
click at [73, 14] on link "Tax Amount Reporting Queue" at bounding box center [82, 13] width 54 height 4
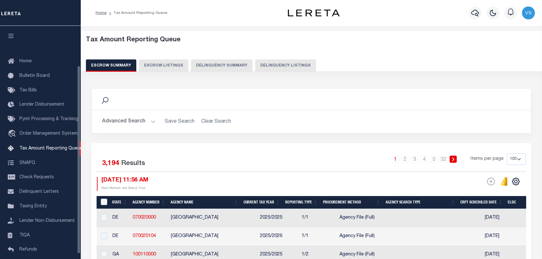
click at [267, 63] on button "Delinquency Listings" at bounding box center [285, 65] width 61 height 12
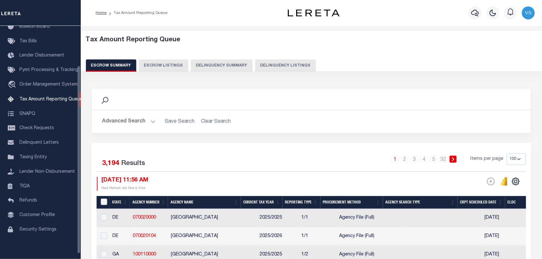
select select "100"
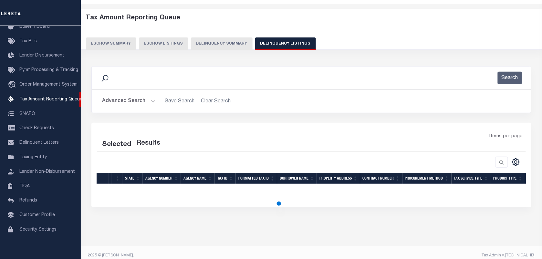
select select "100"
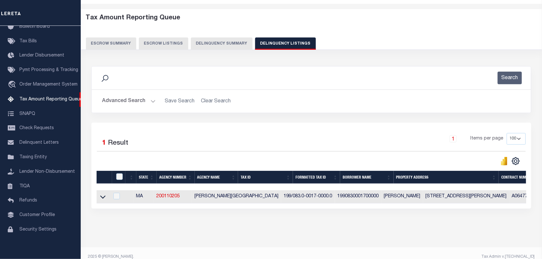
scroll to position [28, 0]
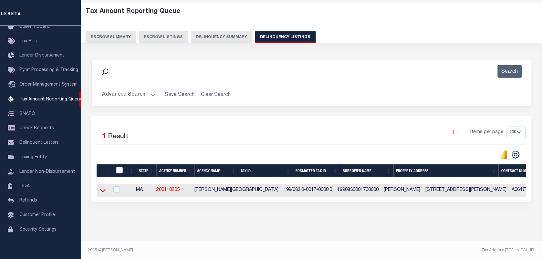
click at [100, 194] on icon at bounding box center [102, 190] width 5 height 7
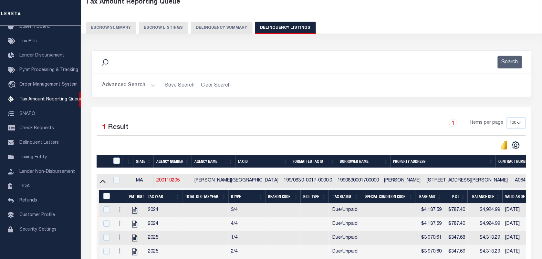
scroll to position [116, 0]
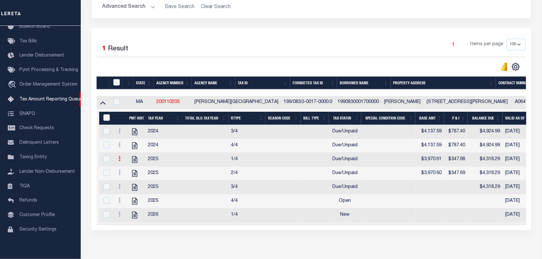
click at [119, 161] on icon at bounding box center [119, 158] width 2 height 5
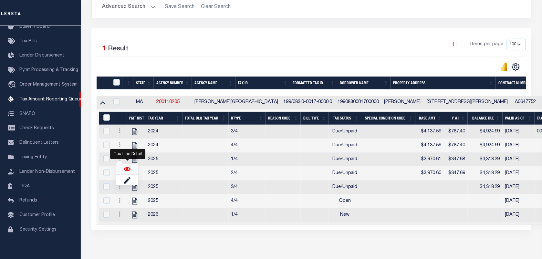
click at [127, 171] on img "" at bounding box center [127, 169] width 6 height 6
checkbox input "true"
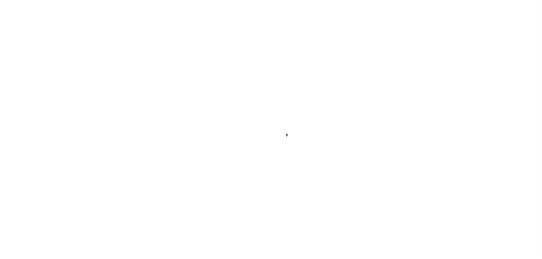
select select "DUE"
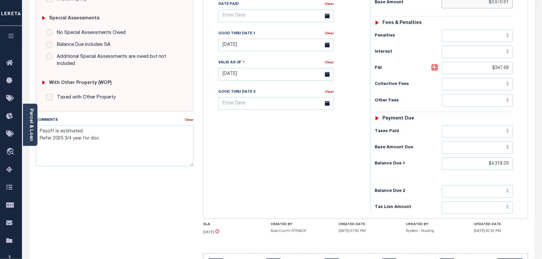
scroll to position [234, 0]
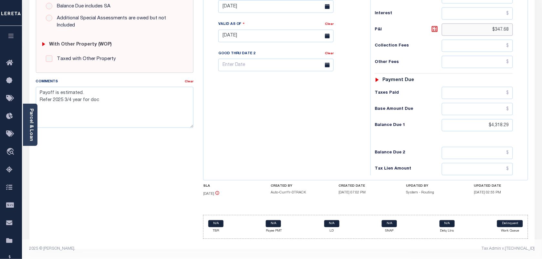
click at [504, 30] on input "$347.68" at bounding box center [477, 30] width 71 height 12
paste input "423.87"
type input "$423.87"
type input "[DATE]"
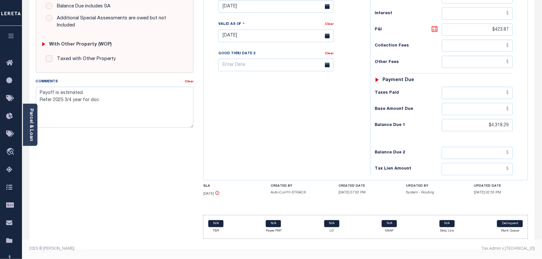
click at [432, 29] on icon at bounding box center [435, 29] width 8 height 8
type input "$347.68"
type input "[DATE]"
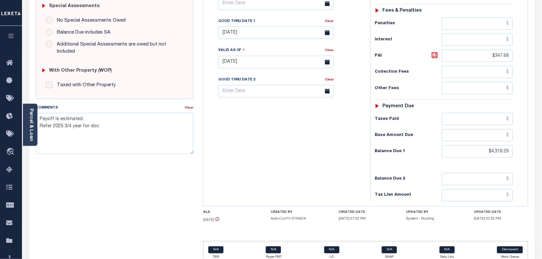
scroll to position [113, 0]
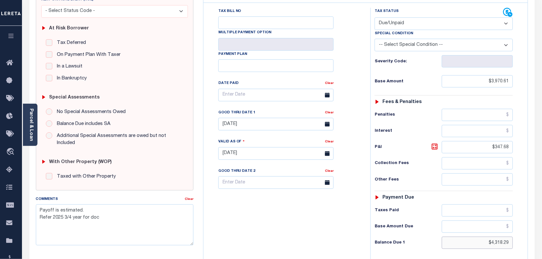
click at [503, 245] on input "$4,318.29" at bounding box center [477, 243] width 71 height 12
type input "$"
type input "[DATE]"
type input "$.00"
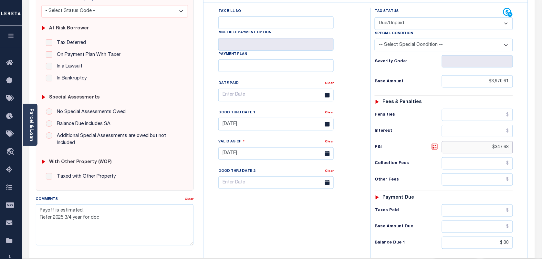
click at [499, 150] on input "$347.68" at bounding box center [477, 147] width 71 height 12
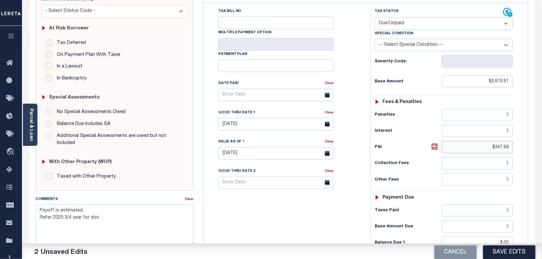
click at [499, 150] on input "$347.68" at bounding box center [477, 147] width 71 height 12
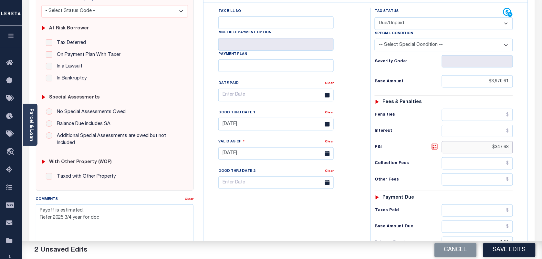
type input "$"
paste input "423.87"
click at [434, 149] on icon at bounding box center [435, 147] width 8 height 8
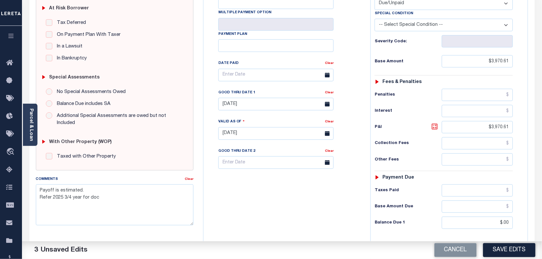
scroll to position [153, 0]
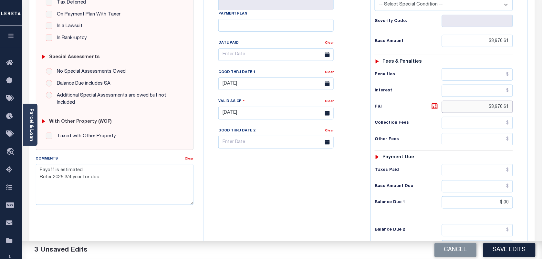
click at [509, 110] on input "$3,970.61" at bounding box center [477, 107] width 71 height 12
type input "$"
click at [515, 205] on div "Tax Status Status - Select Status Code -" at bounding box center [445, 109] width 151 height 285
click at [510, 206] on input "$.00" at bounding box center [477, 202] width 71 height 12
type input "$"
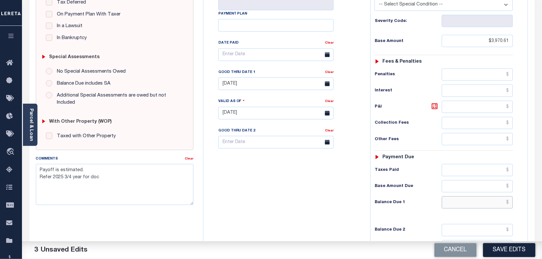
paste input "4,394.28"
type input "$4,394.28"
click at [432, 107] on icon at bounding box center [435, 106] width 6 height 6
type input "$423.67"
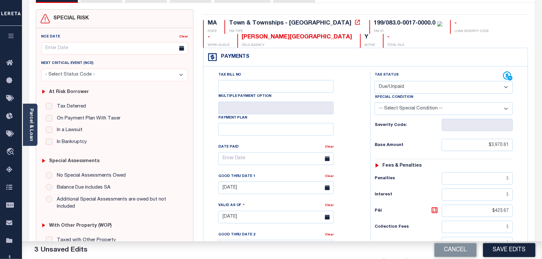
scroll to position [0, 0]
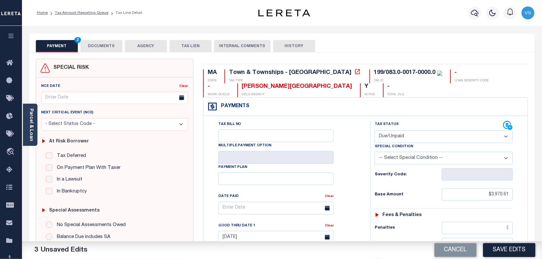
click at [96, 48] on button "DOCUMENTS" at bounding box center [101, 46] width 42 height 12
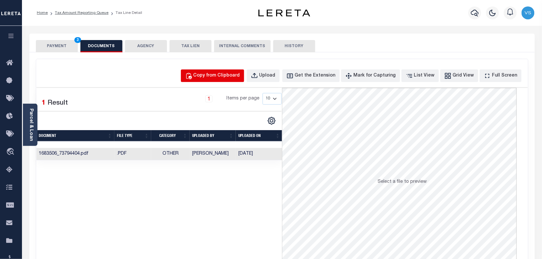
click at [210, 74] on div "Copy from Clipboard" at bounding box center [216, 75] width 46 height 7
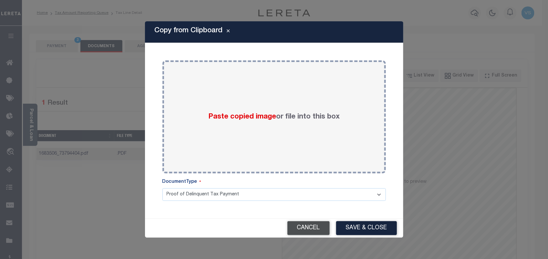
click at [308, 227] on button "Cancel" at bounding box center [308, 228] width 42 height 14
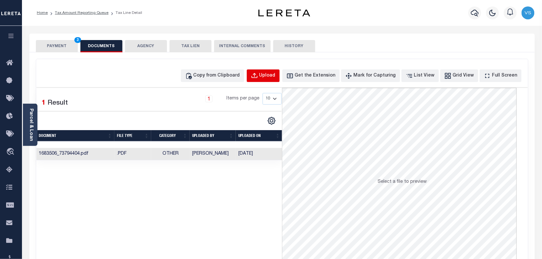
click at [271, 80] on button "Upload" at bounding box center [263, 75] width 33 height 13
select select "POP"
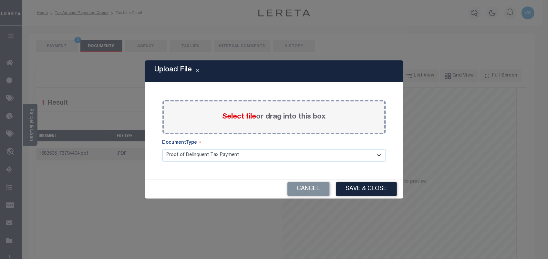
click at [205, 104] on div "Select file or drag into this box" at bounding box center [273, 117] width 223 height 35
click at [244, 119] on span "Select file" at bounding box center [239, 116] width 34 height 7
click at [0, 0] on input "Select file or drag into this box" at bounding box center [0, 0] width 0 height 0
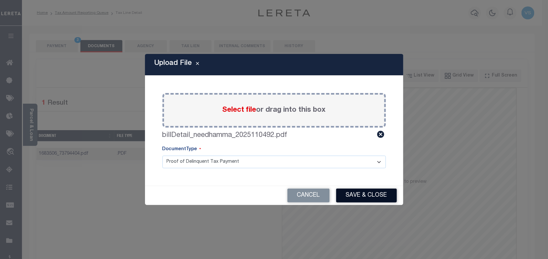
click at [365, 197] on button "Save & Close" at bounding box center [366, 195] width 61 height 14
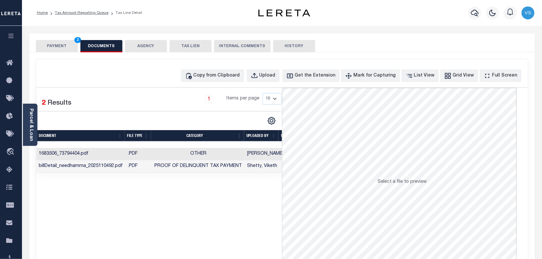
click at [47, 47] on button "PAYMENT 3" at bounding box center [57, 46] width 42 height 12
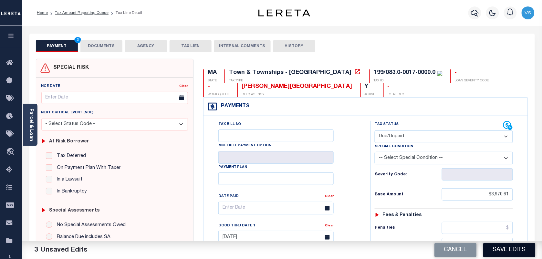
click at [507, 247] on button "Save Edits" at bounding box center [509, 250] width 52 height 14
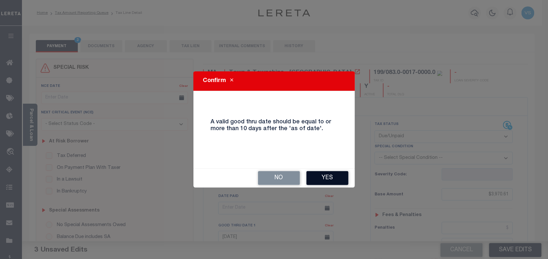
click at [334, 178] on button "Yes" at bounding box center [327, 178] width 42 height 14
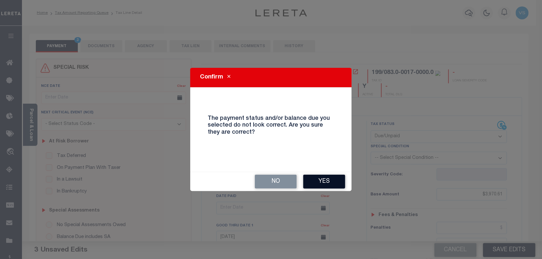
click at [332, 181] on button "Yes" at bounding box center [324, 182] width 42 height 14
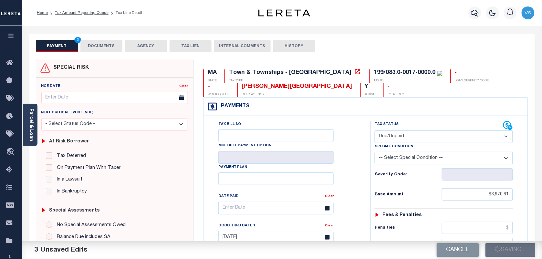
checkbox input "false"
type textarea "Payoff is estimated. Refer 2025 3/4 year for doc"
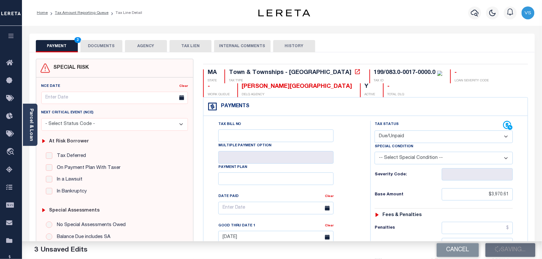
type input "$3,970.61"
type input "$423.67"
type input "$4,394.28"
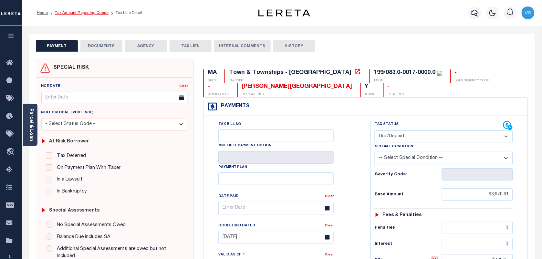
click at [63, 15] on link "Tax Amount Reporting Queue" at bounding box center [82, 13] width 54 height 4
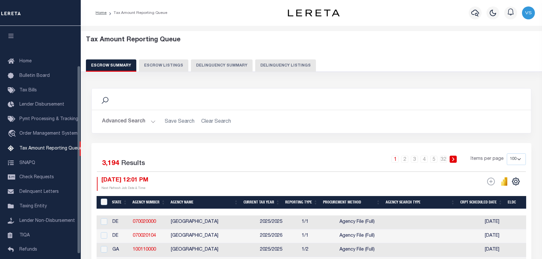
select select "100"
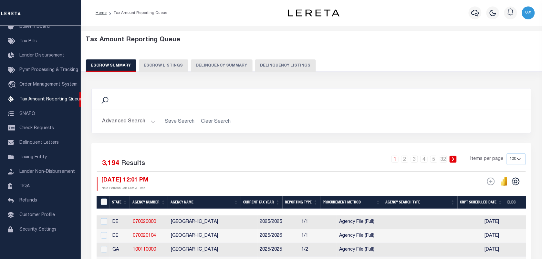
click at [259, 65] on button "Delinquency Listings" at bounding box center [285, 65] width 61 height 12
select select "100"
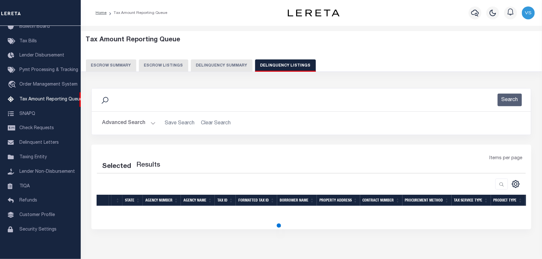
select select "100"
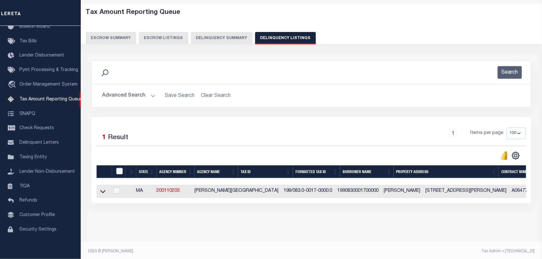
scroll to position [36, 0]
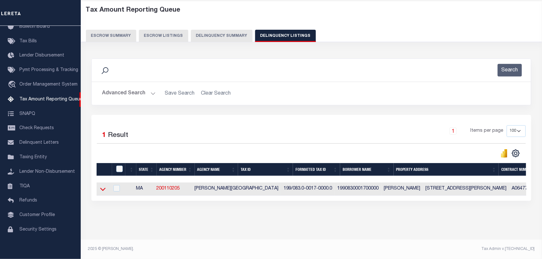
click at [100, 186] on icon at bounding box center [102, 189] width 5 height 7
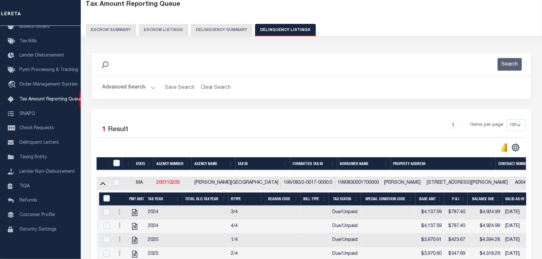
scroll to position [155, 0]
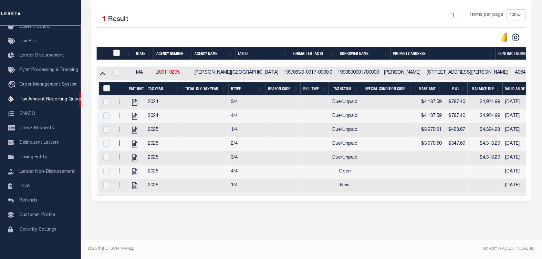
click at [119, 140] on icon at bounding box center [119, 142] width 2 height 5
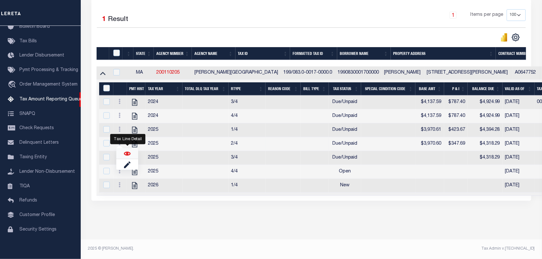
click at [128, 154] on img "" at bounding box center [127, 153] width 6 height 6
checkbox input "true"
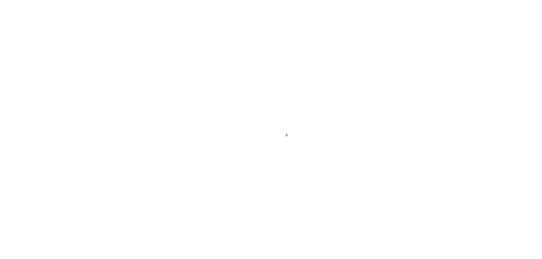
select select "DUE"
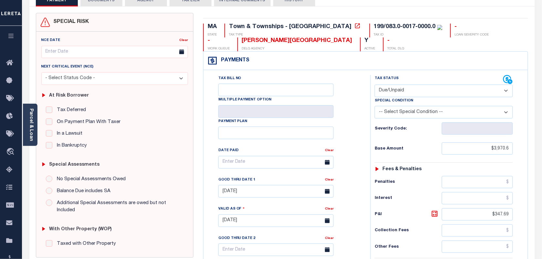
scroll to position [81, 0]
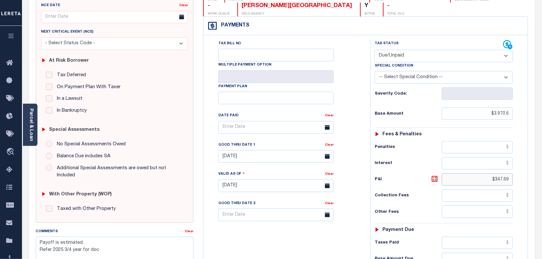
click at [504, 180] on input "$347.69" at bounding box center [477, 179] width 71 height 12
type input "$"
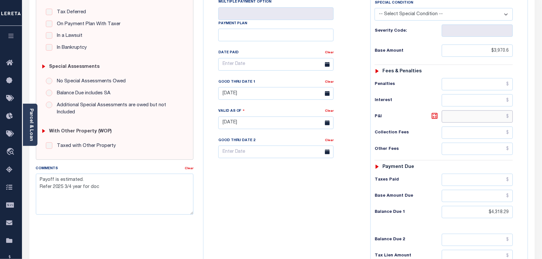
scroll to position [161, 0]
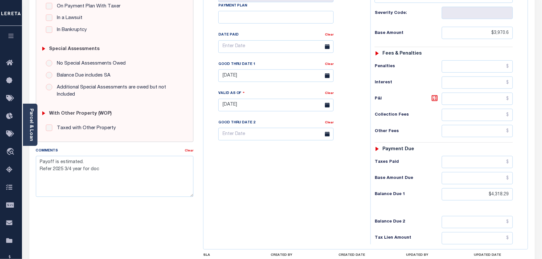
type input "[DATE]"
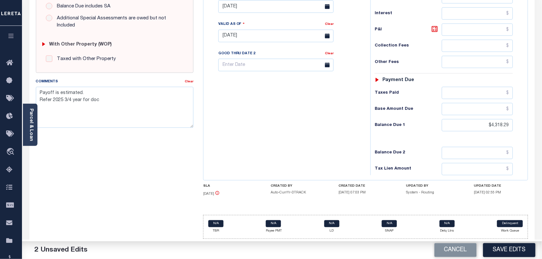
scroll to position [234, 0]
click at [501, 126] on input "$4,318.29" at bounding box center [477, 125] width 71 height 12
paste input "94.47"
type input "$4,394.47"
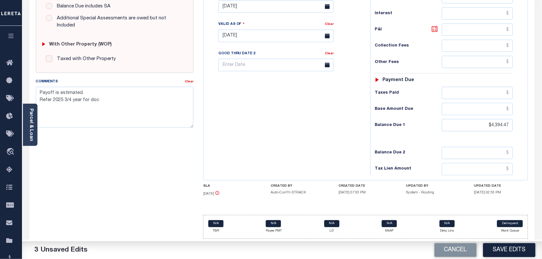
click at [432, 27] on icon at bounding box center [435, 29] width 6 height 6
type input "$423.87"
click at [502, 254] on button "Save Edits" at bounding box center [509, 250] width 52 height 14
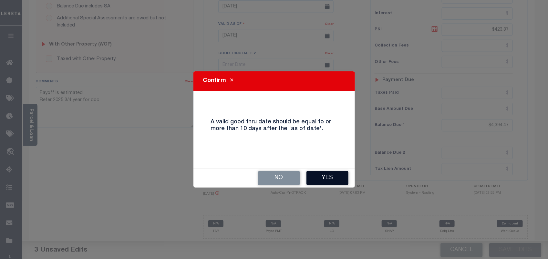
click at [335, 183] on button "Yes" at bounding box center [327, 178] width 42 height 14
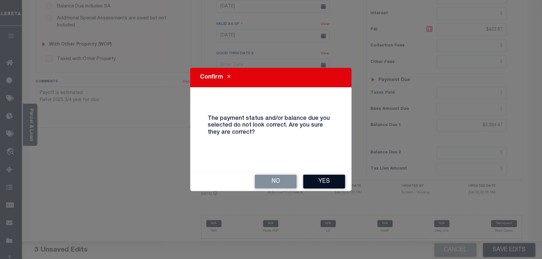
click at [326, 183] on button "Yes" at bounding box center [324, 182] width 42 height 14
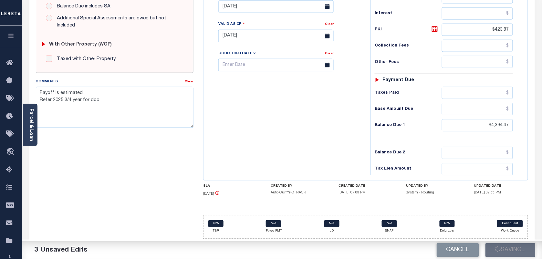
checkbox input "false"
type textarea "Payoff is estimated. Refer 2025 3/4 year for doc"
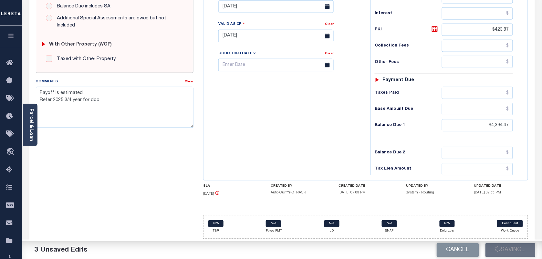
type input "$3,970.6"
type input "$423.87"
type input "$4,394.47"
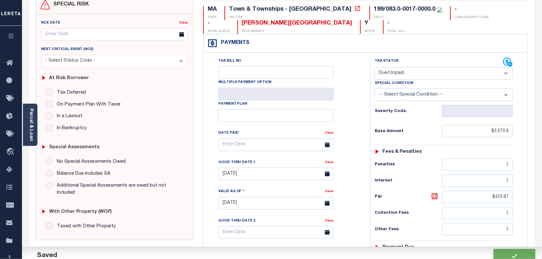
scroll to position [31, 0]
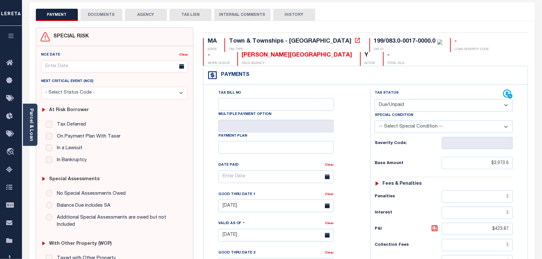
click at [100, 14] on button "DOCUMENTS" at bounding box center [101, 15] width 42 height 12
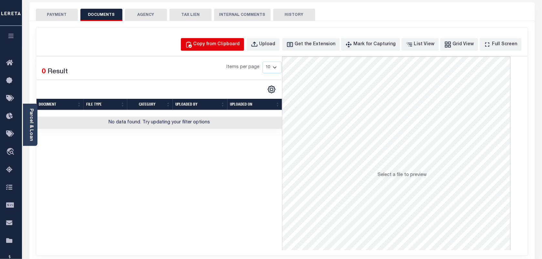
click at [221, 43] on div "Copy from Clipboard" at bounding box center [216, 44] width 46 height 7
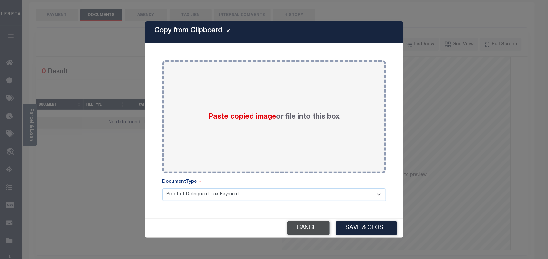
click at [311, 234] on button "Cancel" at bounding box center [308, 228] width 42 height 14
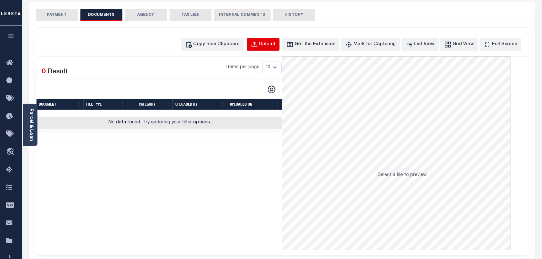
click at [272, 44] on div "Upload" at bounding box center [267, 44] width 16 height 7
select select "POP"
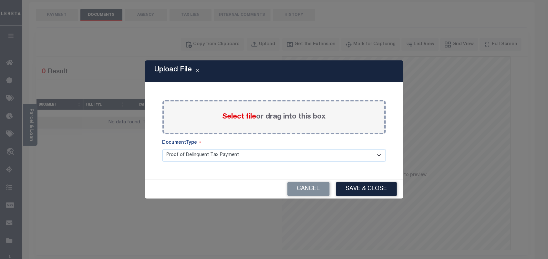
click at [231, 116] on span "Select file" at bounding box center [239, 116] width 34 height 7
click at [0, 0] on input "Select file or drag into this box" at bounding box center [0, 0] width 0 height 0
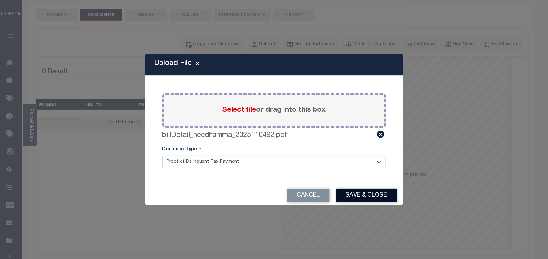
click at [359, 197] on button "Save & Close" at bounding box center [366, 195] width 61 height 14
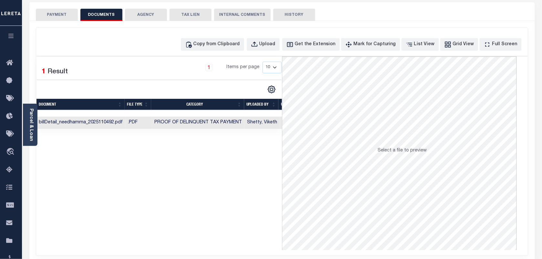
click at [49, 10] on button "PAYMENT" at bounding box center [57, 15] width 42 height 12
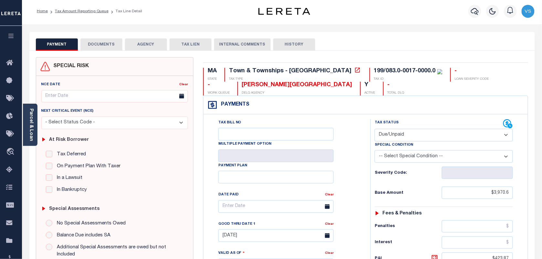
scroll to position [0, 0]
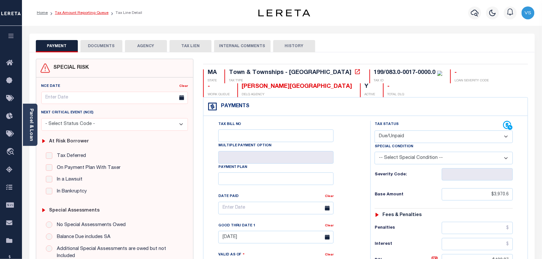
click at [81, 12] on link "Tax Amount Reporting Queue" at bounding box center [82, 13] width 54 height 4
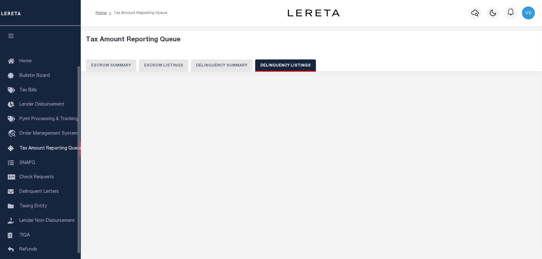
select select "100"
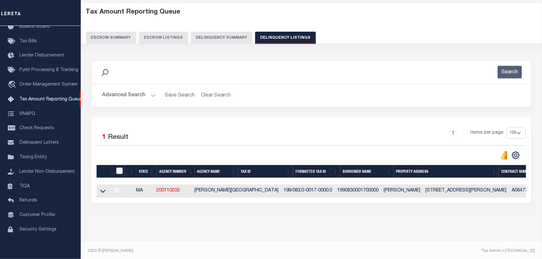
scroll to position [36, 0]
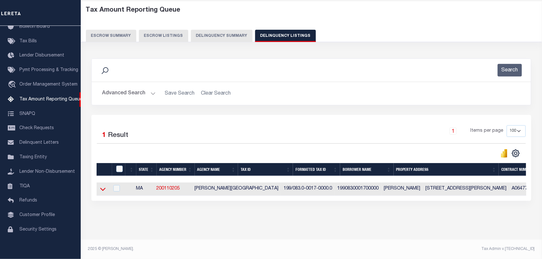
click at [101, 188] on icon at bounding box center [102, 189] width 5 height 7
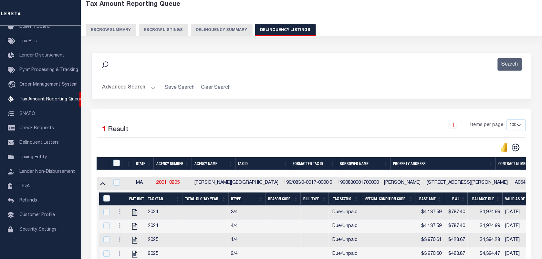
scroll to position [155, 0]
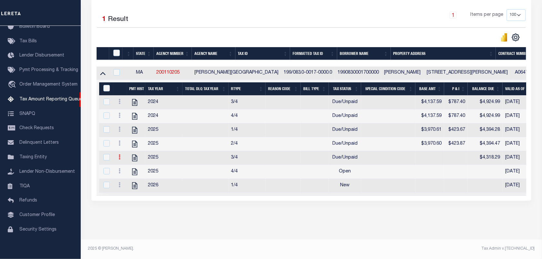
click at [117, 155] on link at bounding box center [119, 157] width 7 height 5
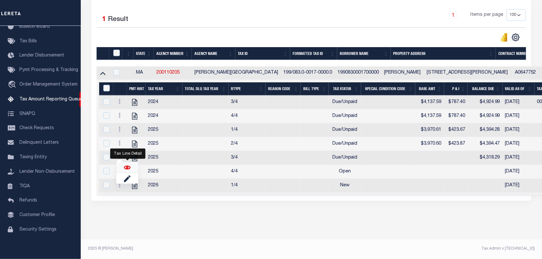
click at [125, 164] on img "" at bounding box center [127, 167] width 6 height 6
checkbox input "true"
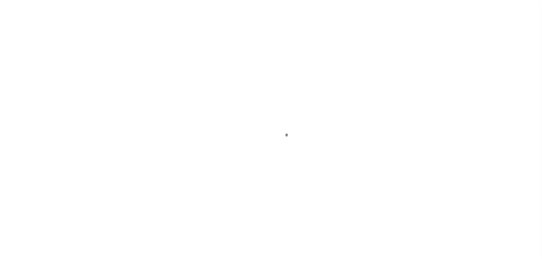
select select "DUE"
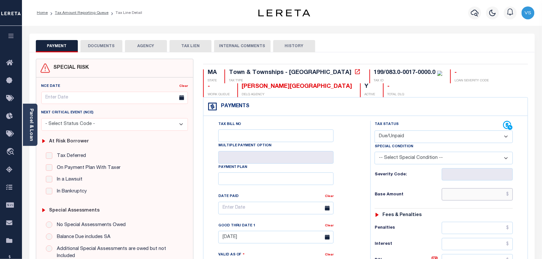
click at [501, 194] on input "text" at bounding box center [477, 194] width 71 height 12
paste input "4,321.33"
type input "$4,321.33"
type input "[DATE]"
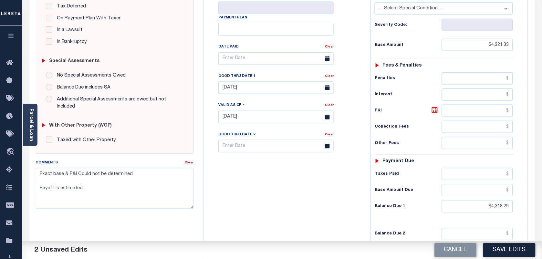
scroll to position [161, 0]
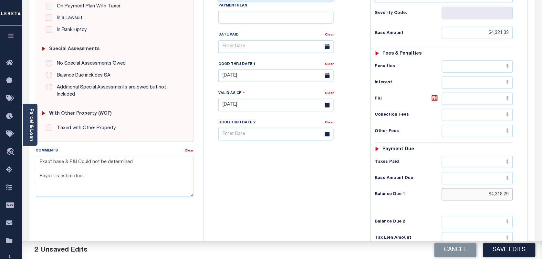
click at [502, 198] on input "$4,318.29" at bounding box center [477, 194] width 71 height 12
paste input "4,745.2"
type input "$4,745.20"
click at [433, 100] on icon at bounding box center [435, 98] width 8 height 8
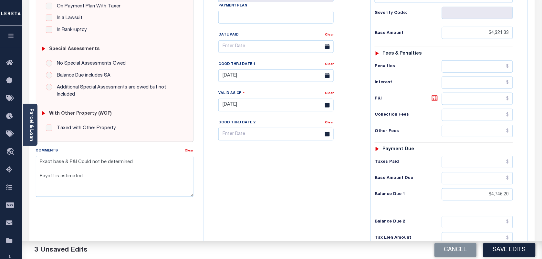
type input "$423.87"
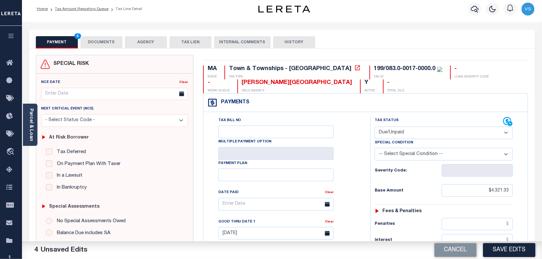
scroll to position [0, 0]
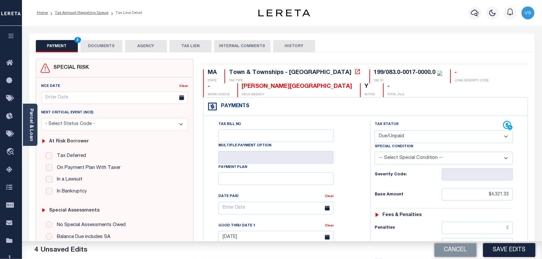
click at [102, 47] on button "DOCUMENTS" at bounding box center [101, 46] width 42 height 12
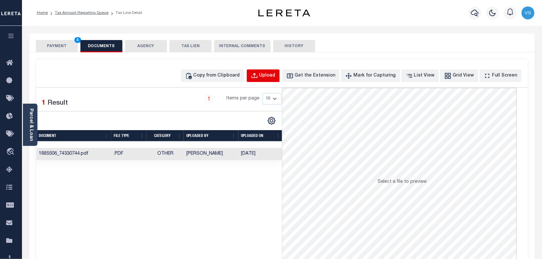
click at [270, 75] on button "Upload" at bounding box center [263, 75] width 33 height 13
select select "POP"
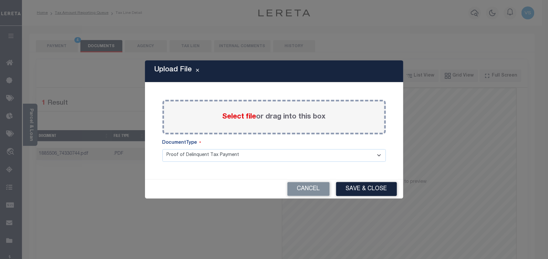
click at [236, 115] on span "Select file" at bounding box center [239, 116] width 34 height 7
click at [0, 0] on input "Select file or drag into this box" at bounding box center [0, 0] width 0 height 0
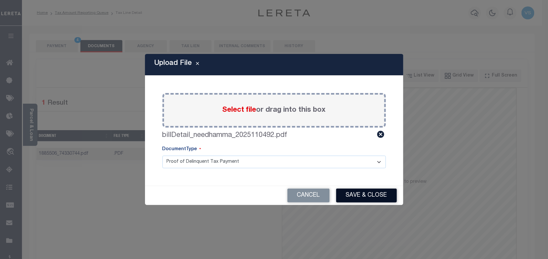
click at [373, 199] on button "Save & Close" at bounding box center [366, 195] width 61 height 14
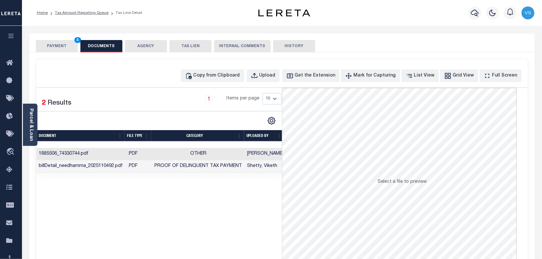
click at [51, 42] on button "PAYMENT 4" at bounding box center [57, 46] width 42 height 12
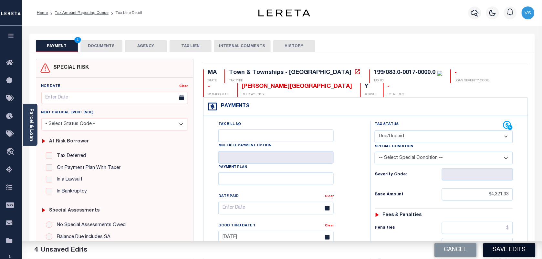
click at [514, 250] on button "Save Edits" at bounding box center [509, 250] width 52 height 14
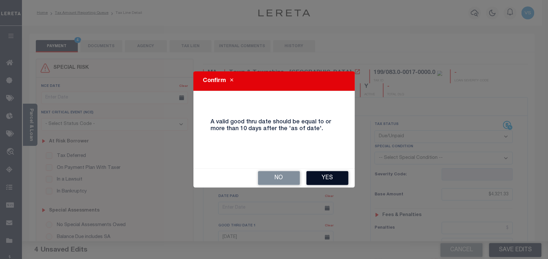
click at [331, 179] on button "Yes" at bounding box center [327, 178] width 42 height 14
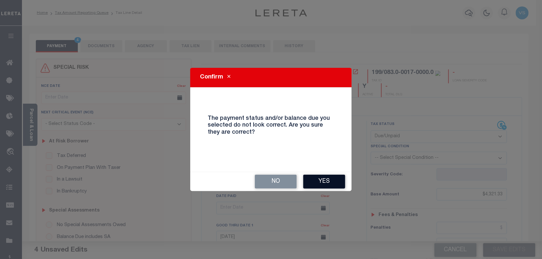
click at [324, 187] on button "Yes" at bounding box center [324, 182] width 42 height 14
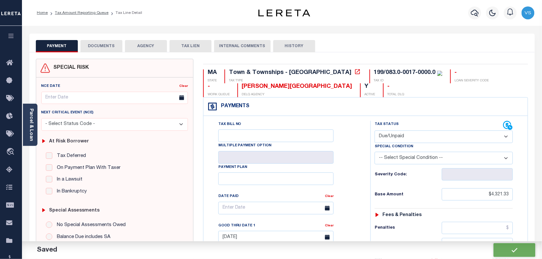
checkbox input "false"
type textarea "Exact base & P&I Could not be determined Payoff is estimated."
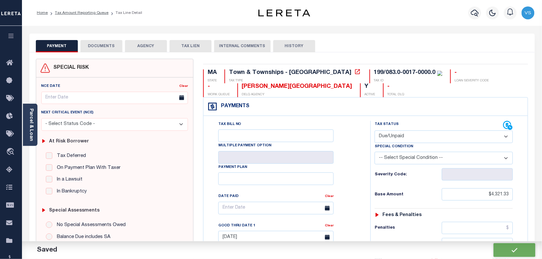
type input "$4,321.33"
type input "$423.87"
type input "$4,745.2"
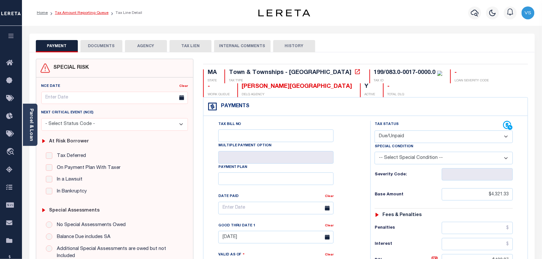
click at [79, 12] on link "Tax Amount Reporting Queue" at bounding box center [82, 13] width 54 height 4
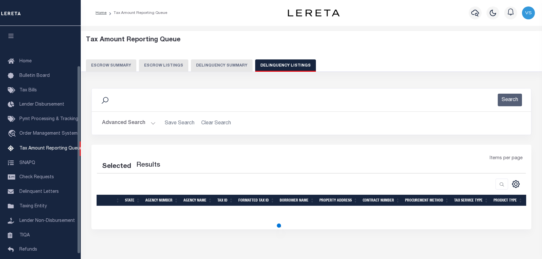
select select "100"
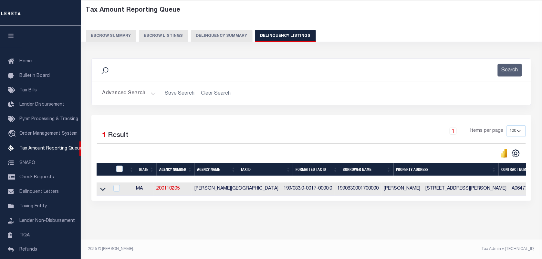
scroll to position [49, 0]
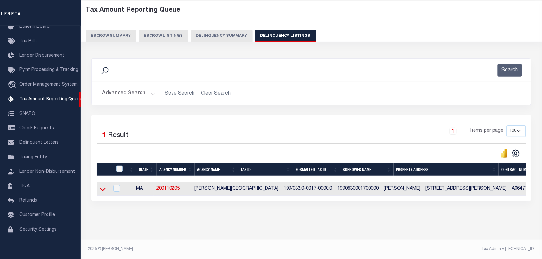
click at [103, 186] on icon at bounding box center [102, 189] width 5 height 7
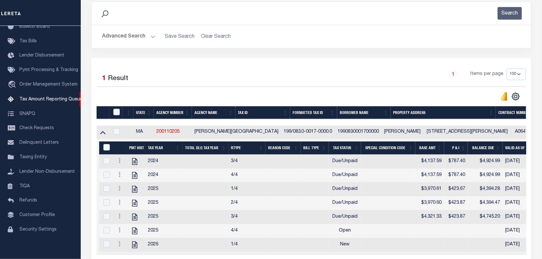
scroll to position [145, 0]
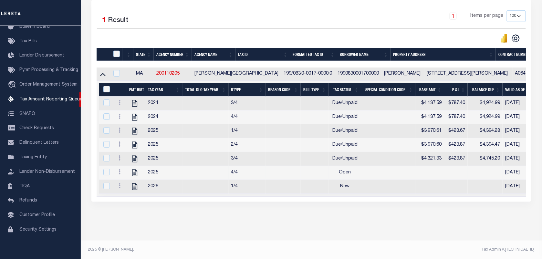
click at [118, 177] on div at bounding box center [120, 173] width 8 height 8
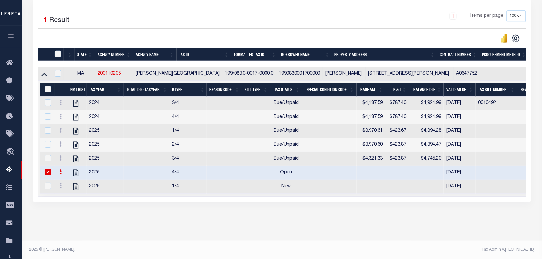
click at [48, 175] on input "checkbox" at bounding box center [48, 172] width 6 height 6
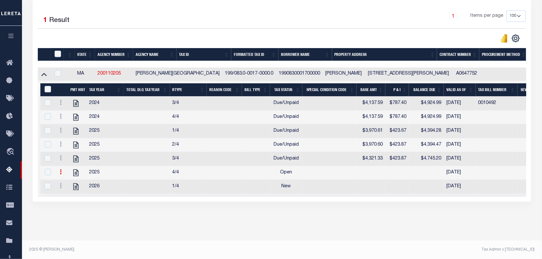
click at [61, 174] on icon at bounding box center [61, 171] width 2 height 5
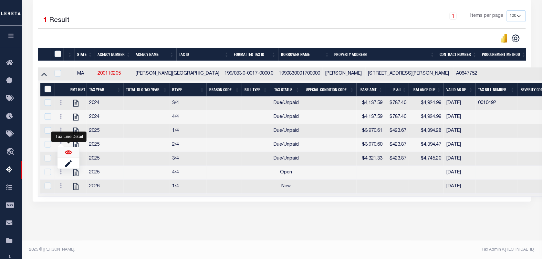
click at [65, 155] on img "" at bounding box center [68, 152] width 6 height 6
checkbox input "true"
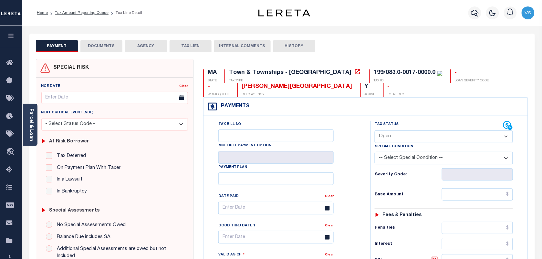
click at [412, 137] on select "- Select Status Code - Open Due/Unpaid Paid Incomplete No Tax Due Internal Refu…" at bounding box center [443, 136] width 138 height 13
select select "DUE"
click at [374, 131] on select "- Select Status Code - Open Due/Unpaid Paid Incomplete No Tax Due Internal Refu…" at bounding box center [443, 136] width 138 height 13
type input "[DATE]"
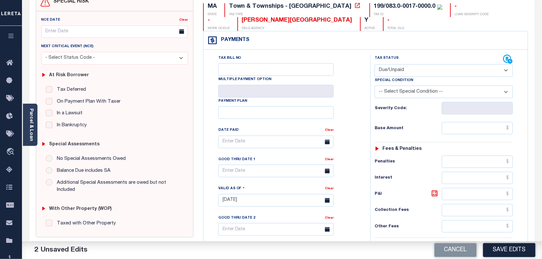
scroll to position [81, 0]
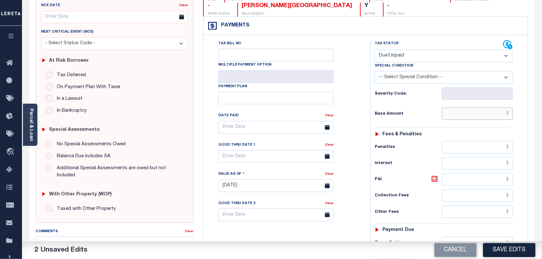
click at [465, 114] on input "text" at bounding box center [477, 113] width 71 height 12
paste input "4,321.33"
type input "$4,321.33"
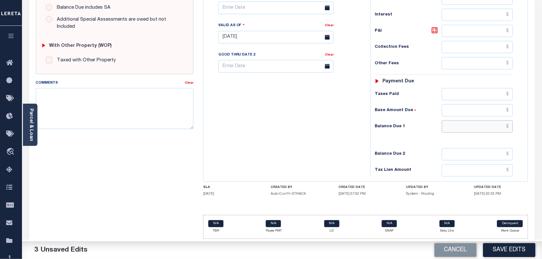
click at [503, 128] on input "text" at bounding box center [477, 126] width 71 height 12
paste input "4,745.2"
type input "$4,745.20"
click at [433, 28] on icon at bounding box center [435, 30] width 8 height 8
type input "$423.87"
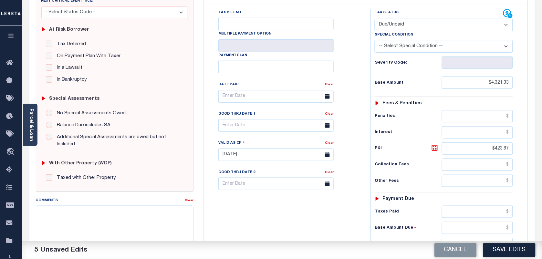
scroll to position [0, 0]
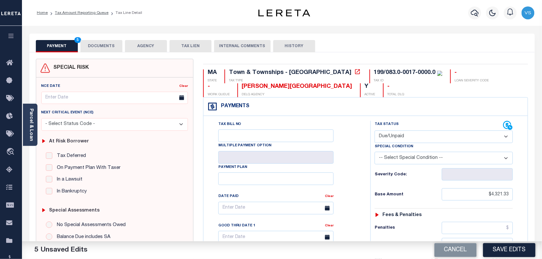
click at [101, 45] on button "DOCUMENTS" at bounding box center [101, 46] width 42 height 12
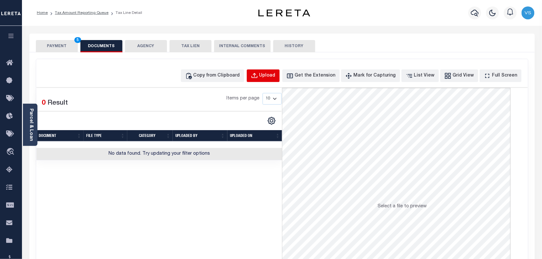
click at [270, 81] on button "Upload" at bounding box center [263, 75] width 33 height 13
select select "POP"
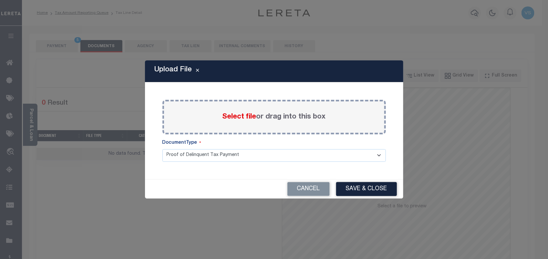
click at [242, 118] on span "Select file" at bounding box center [239, 116] width 34 height 7
click at [0, 0] on input "Select file or drag into this box" at bounding box center [0, 0] width 0 height 0
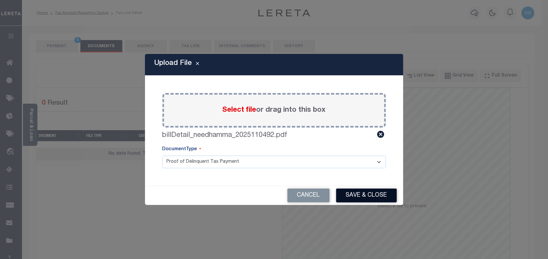
click at [357, 195] on button "Save & Close" at bounding box center [366, 195] width 61 height 14
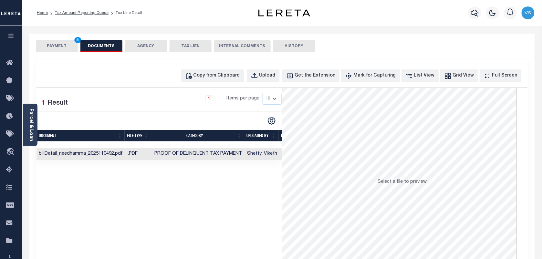
click at [68, 45] on button "PAYMENT 5" at bounding box center [57, 46] width 42 height 12
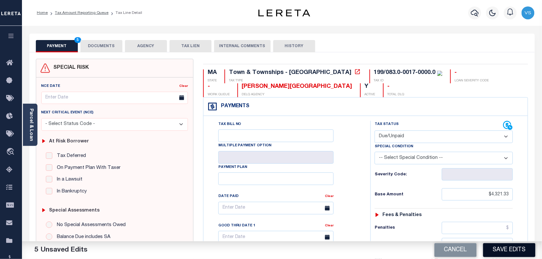
click at [507, 246] on button "Save Edits" at bounding box center [509, 250] width 52 height 14
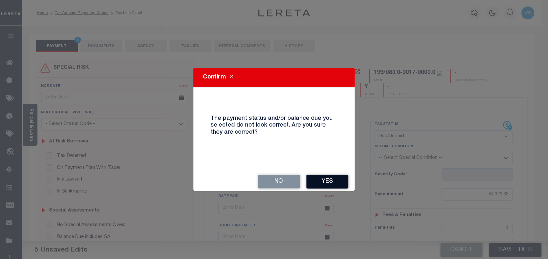
click at [327, 175] on button "Yes" at bounding box center [327, 182] width 42 height 14
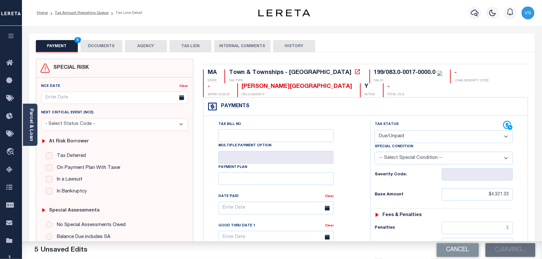
checkbox input "false"
type input "$4,321.33"
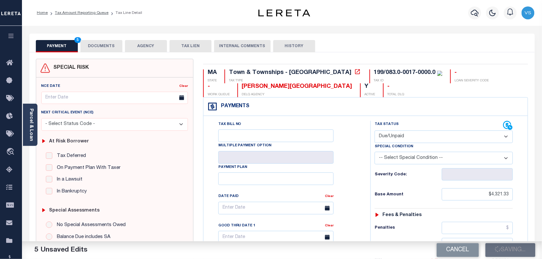
type input "$423.87"
type input "$4,745.2"
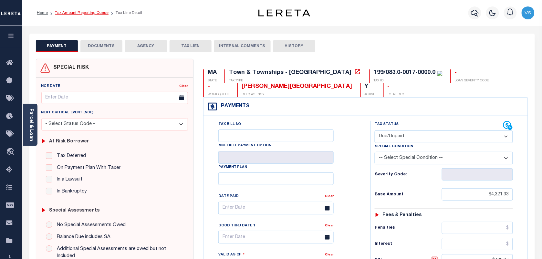
click at [66, 14] on link "Tax Amount Reporting Queue" at bounding box center [82, 13] width 54 height 4
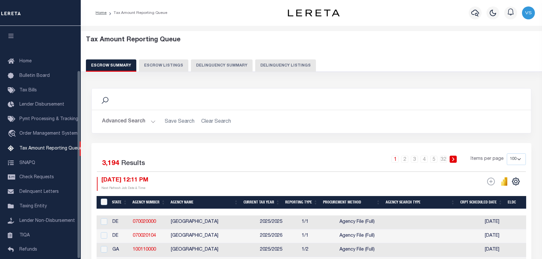
click at [281, 61] on button "Delinquency Listings" at bounding box center [285, 65] width 61 height 12
select select "100"
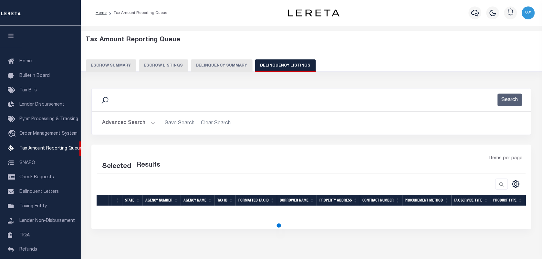
scroll to position [55, 0]
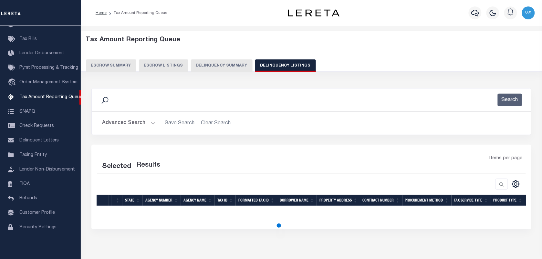
select select "100"
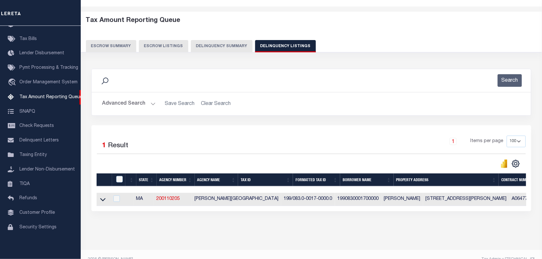
scroll to position [36, 0]
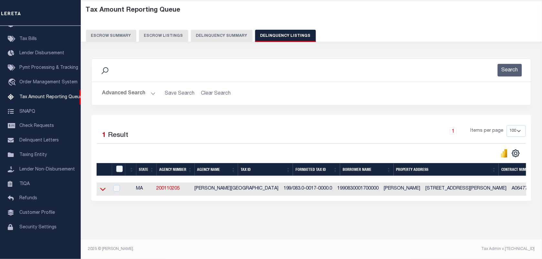
click at [102, 188] on icon at bounding box center [102, 189] width 5 height 3
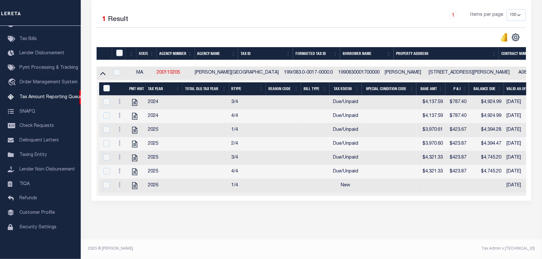
scroll to position [155, 0]
click at [119, 182] on icon at bounding box center [119, 184] width 2 height 5
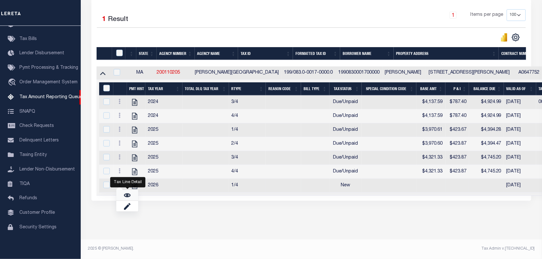
click at [122, 193] on link "" at bounding box center [127, 195] width 22 height 11
checkbox input "true"
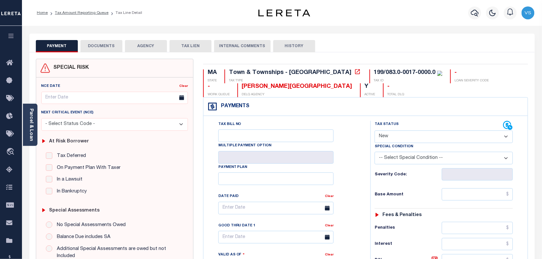
click at [455, 134] on select "- Select Status Code - Open Due/Unpaid Paid Incomplete No Tax Due Internal Refu…" at bounding box center [443, 136] width 138 height 13
select select "PYD"
click at [374, 131] on select "- Select Status Code - Open Due/Unpaid Paid Incomplete No Tax Due Internal Refu…" at bounding box center [443, 136] width 138 height 13
type input "[DATE]"
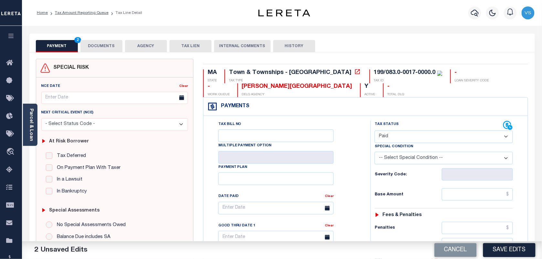
click at [426, 139] on select "- Select Status Code - Open Due/Unpaid Paid Incomplete No Tax Due Internal Refu…" at bounding box center [443, 136] width 138 height 13
select select "DUE"
click at [374, 131] on select "- Select Status Code - Open Due/Unpaid Paid Incomplete No Tax Due Internal Refu…" at bounding box center [443, 136] width 138 height 13
click at [507, 199] on input "text" at bounding box center [477, 194] width 71 height 12
paste input "4,251.58"
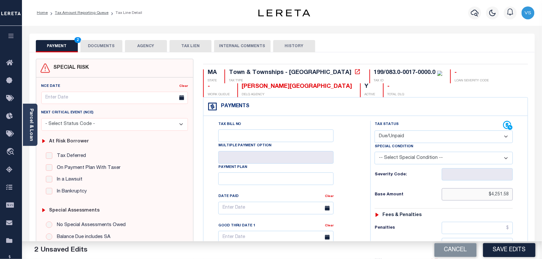
type input "$4,251.58"
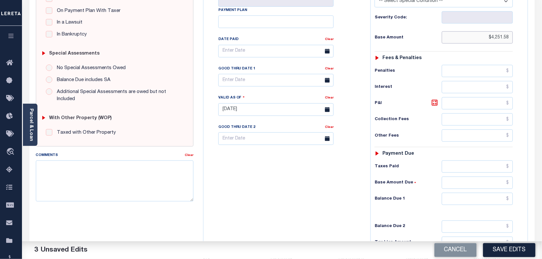
scroll to position [161, 0]
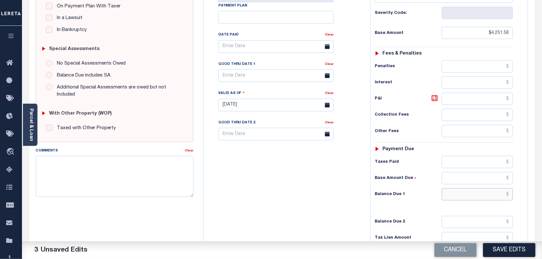
click at [510, 197] on input "text" at bounding box center [477, 194] width 71 height 12
paste input "4,324.97"
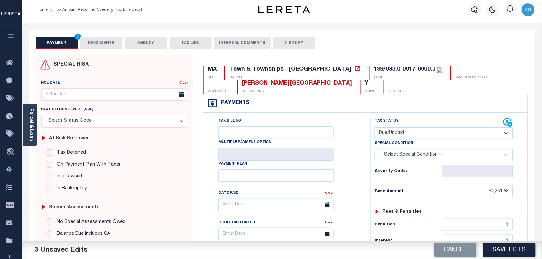
scroll to position [0, 0]
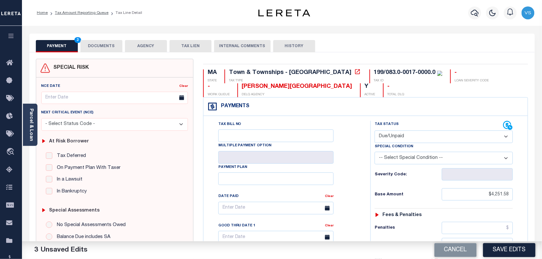
type input "$4,324.97"
click at [103, 45] on button "DOCUMENTS" at bounding box center [101, 46] width 42 height 12
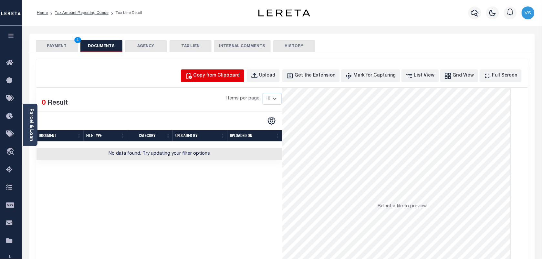
click at [221, 76] on div "Copy from Clipboard" at bounding box center [216, 75] width 46 height 7
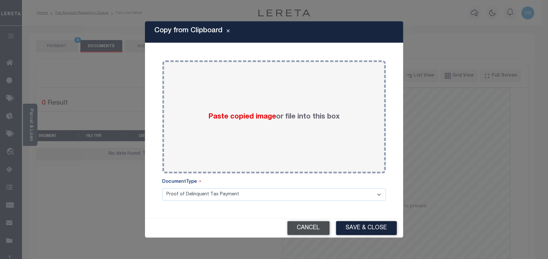
click at [307, 226] on button "Cancel" at bounding box center [308, 228] width 42 height 14
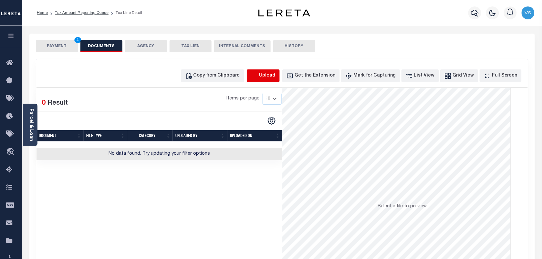
click at [258, 73] on icon "button" at bounding box center [254, 75] width 7 height 7
select select "POP"
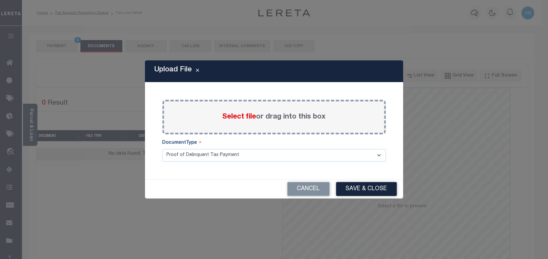
click at [229, 117] on span "Select file" at bounding box center [239, 116] width 34 height 7
click at [0, 0] on input "Select file or drag into this box" at bounding box center [0, 0] width 0 height 0
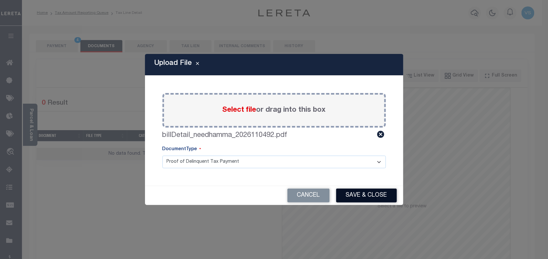
click at [358, 193] on button "Save & Close" at bounding box center [366, 195] width 61 height 14
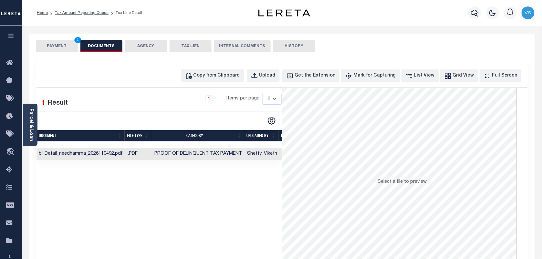
click at [55, 47] on button "PAYMENT 4" at bounding box center [57, 46] width 42 height 12
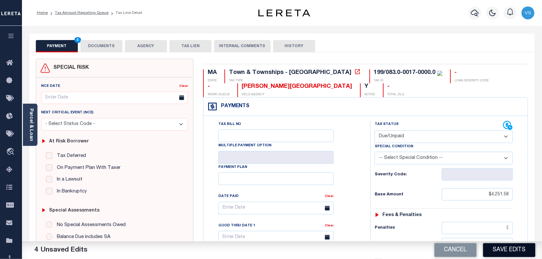
click at [504, 244] on button "Save Edits" at bounding box center [509, 250] width 52 height 14
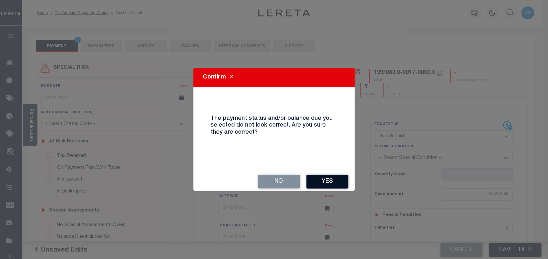
click at [325, 183] on button "Yes" at bounding box center [327, 182] width 42 height 14
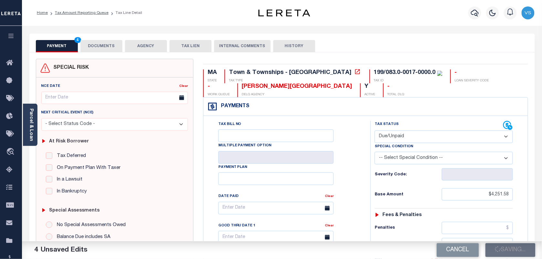
checkbox input "false"
type input "$4,251.58"
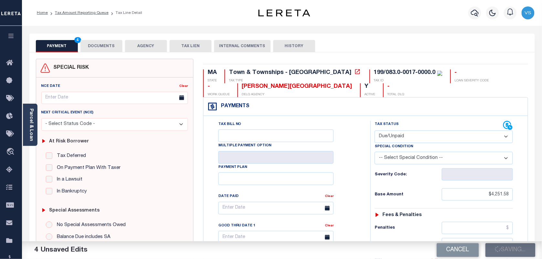
type input "$4,324.97"
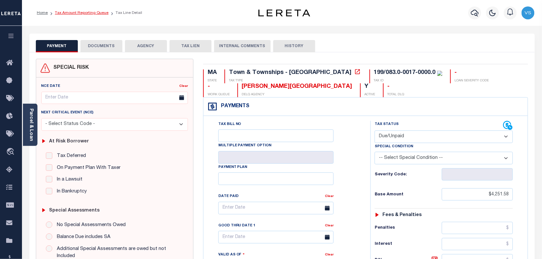
click at [62, 12] on link "Tax Amount Reporting Queue" at bounding box center [82, 13] width 54 height 4
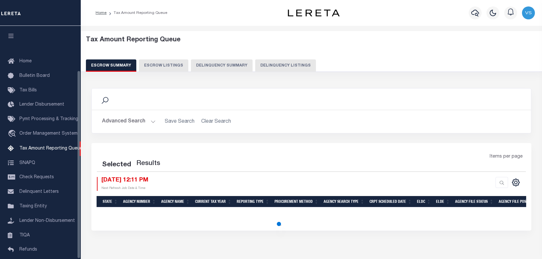
select select "100"
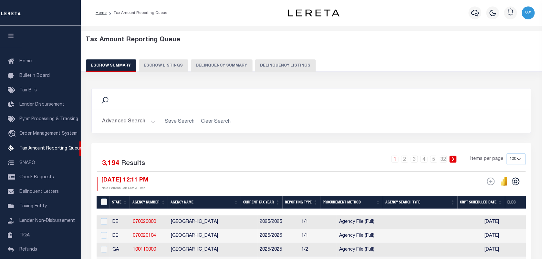
scroll to position [55, 0]
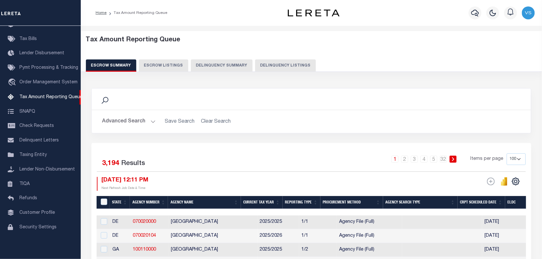
click at [276, 63] on button "Delinquency Listings" at bounding box center [285, 65] width 61 height 12
select select "100"
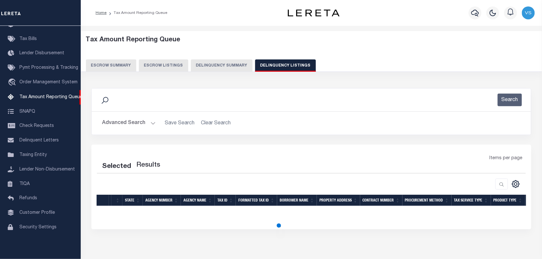
select select "100"
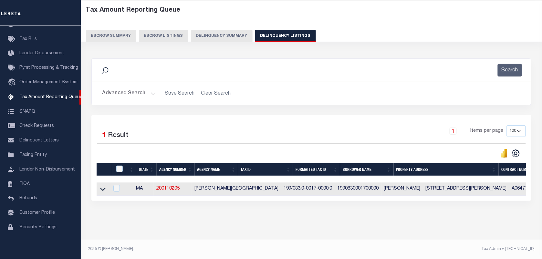
scroll to position [36, 0]
click at [98, 185] on td at bounding box center [103, 188] width 13 height 13
checkbox input "true"
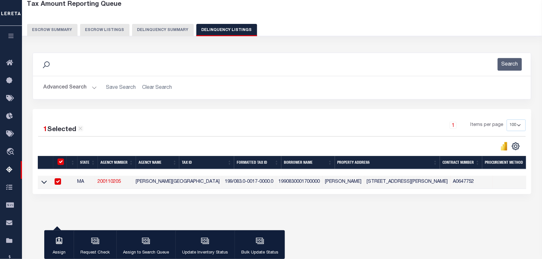
scroll to position [34, 0]
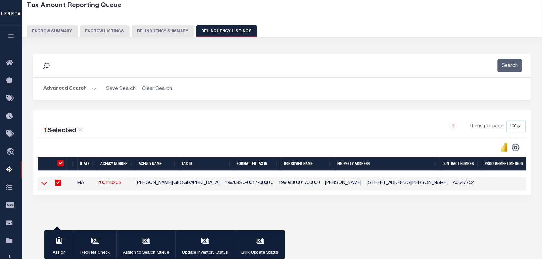
click at [42, 185] on icon at bounding box center [43, 183] width 5 height 3
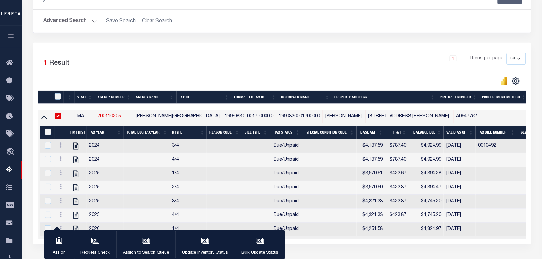
scroll to position [115, 0]
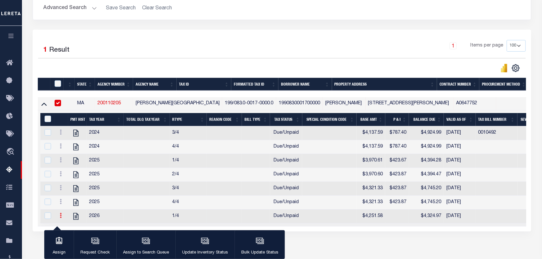
click at [60, 218] on icon at bounding box center [61, 215] width 2 height 5
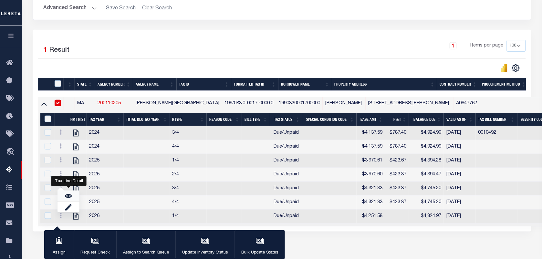
click at [66, 199] on img "" at bounding box center [68, 196] width 6 height 6
checkbox input "true"
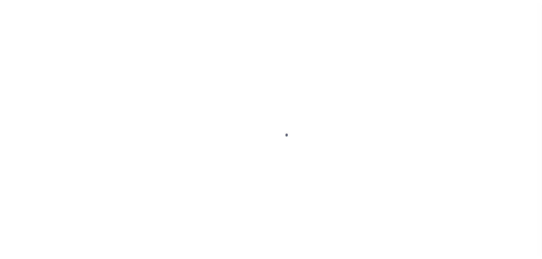
select select "DUE"
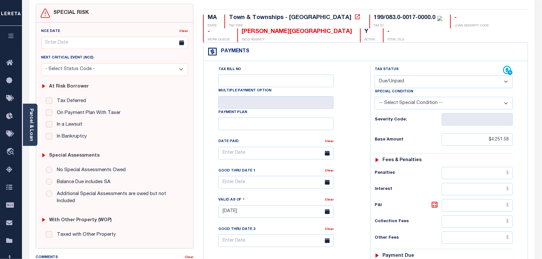
scroll to position [81, 0]
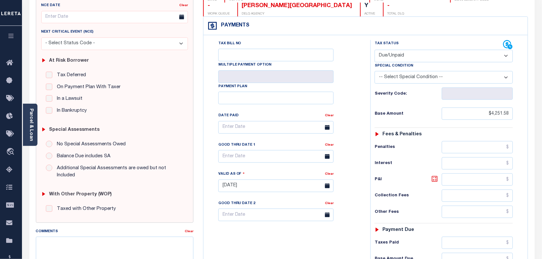
click at [433, 183] on icon at bounding box center [435, 179] width 8 height 8
type input "$73.39"
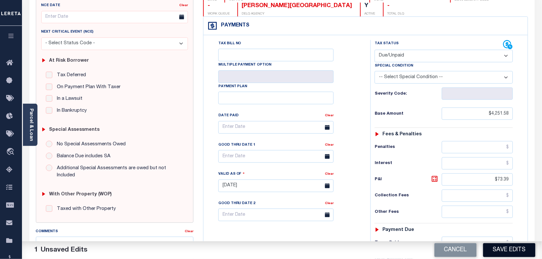
click at [498, 252] on button "Save Edits" at bounding box center [509, 250] width 52 height 14
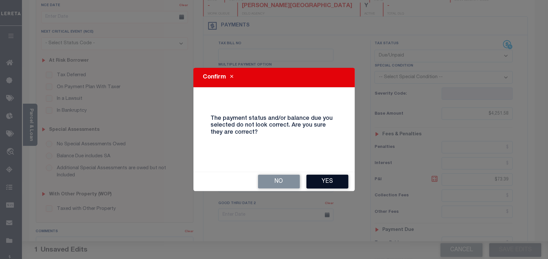
click at [331, 180] on button "Yes" at bounding box center [327, 182] width 42 height 14
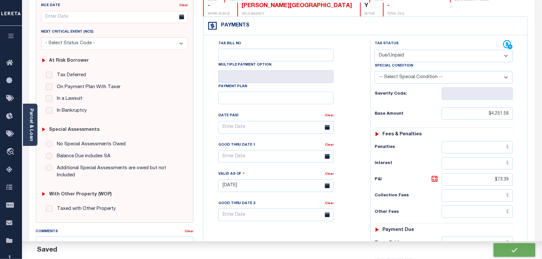
checkbox input "false"
type input "$4,251.58"
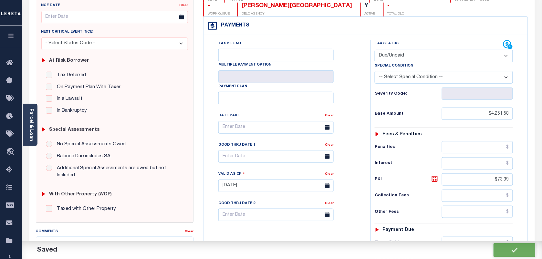
type input "$73.39"
type input "$4,324.97"
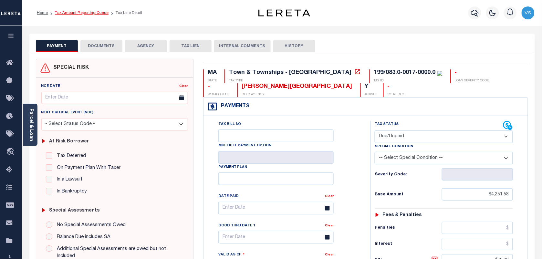
click at [62, 13] on link "Tax Amount Reporting Queue" at bounding box center [82, 13] width 54 height 4
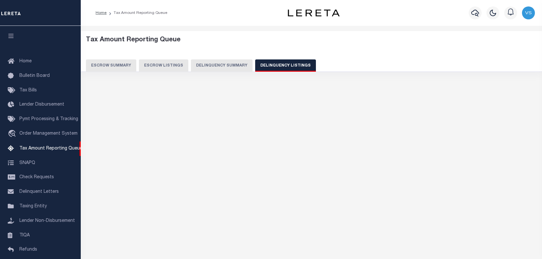
select select "100"
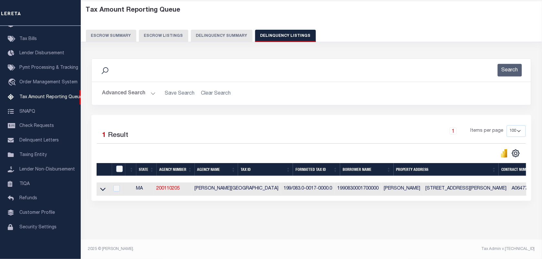
scroll to position [36, 0]
click at [102, 186] on icon at bounding box center [102, 189] width 5 height 7
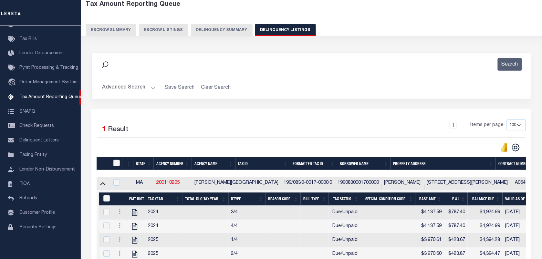
scroll to position [116, 0]
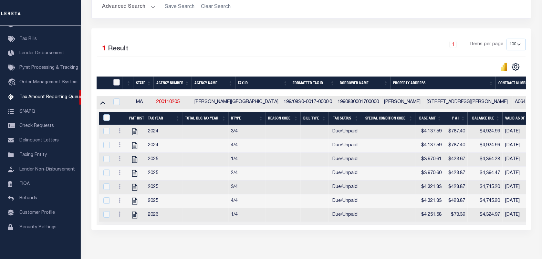
click at [117, 82] on input "checkbox" at bounding box center [116, 82] width 6 height 6
checkbox input "true"
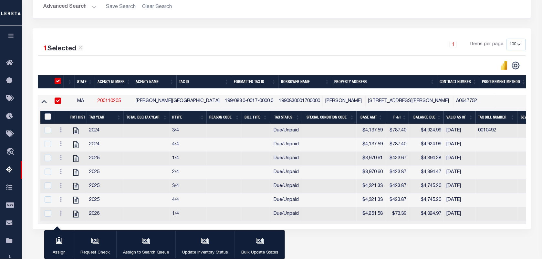
click at [47, 117] on input "&nbsp;" at bounding box center [48, 116] width 6 height 6
checkbox input "true"
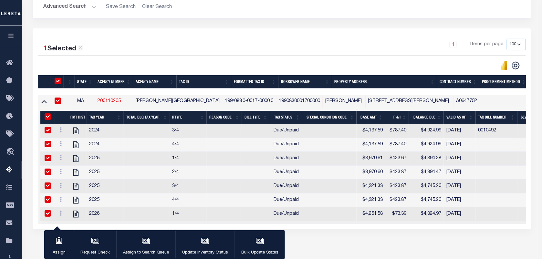
checkbox input "true"
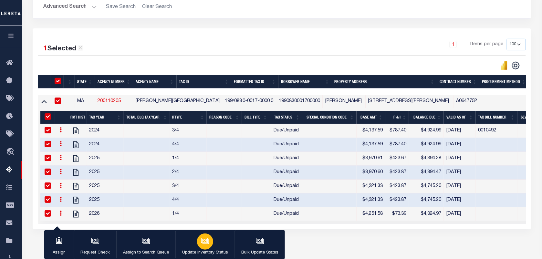
click at [208, 239] on icon "button" at bounding box center [205, 241] width 8 height 8
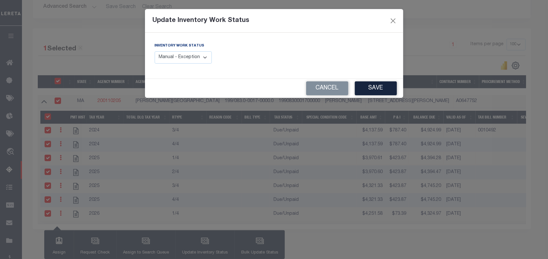
click at [184, 56] on select "Manual - Exception Pended - Awaiting Search Late Add Exception Completed" at bounding box center [183, 57] width 57 height 13
select select "4"
click at [155, 51] on select "Manual - Exception Pended - Awaiting Search Late Add Exception Completed" at bounding box center [183, 57] width 57 height 13
click at [378, 86] on button "Save" at bounding box center [376, 88] width 42 height 14
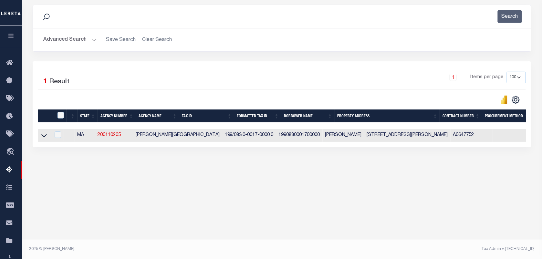
scroll to position [83, 0]
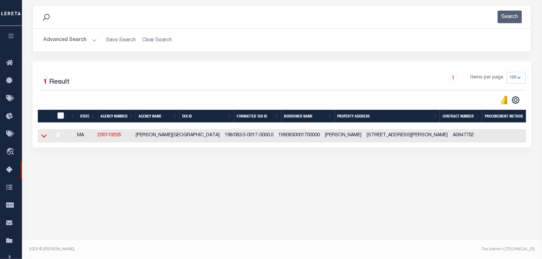
click at [45, 137] on icon at bounding box center [43, 135] width 5 height 7
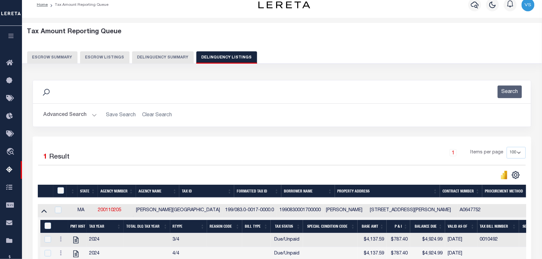
scroll to position [0, 0]
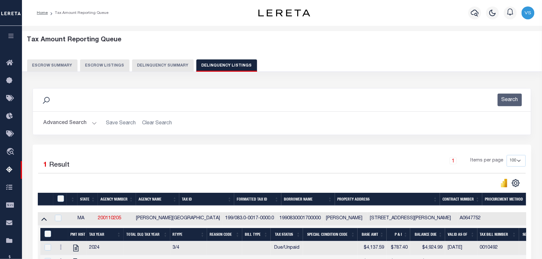
click at [74, 122] on button "Advanced Search" at bounding box center [70, 123] width 54 height 13
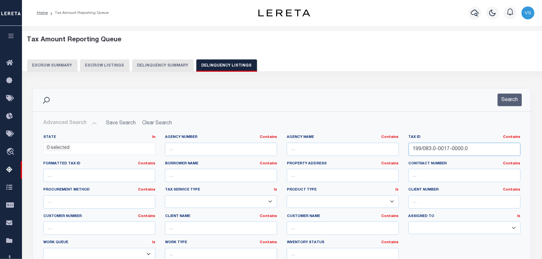
click at [477, 149] on input "199/083.0-0017-0000.0" at bounding box center [464, 149] width 112 height 13
type input "1"
paste input "199/087.0-0059-0000.0"
type input "199/087.0-0059-0000.0"
click at [511, 99] on button "Search" at bounding box center [509, 100] width 24 height 13
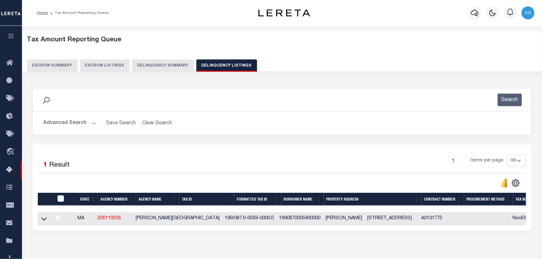
click at [41, 219] on link at bounding box center [43, 218] width 7 height 5
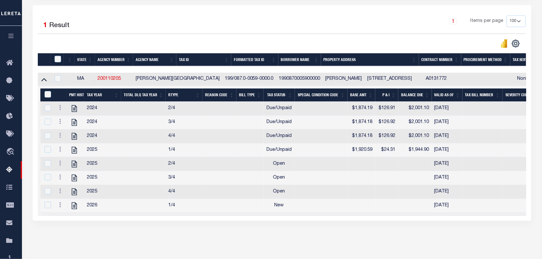
scroll to position [161, 0]
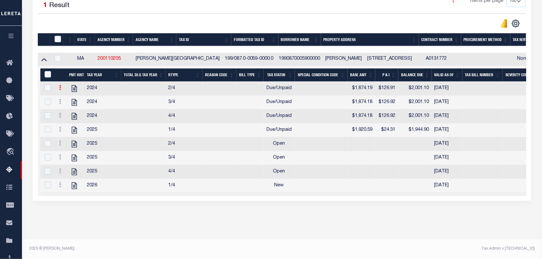
click at [60, 88] on icon at bounding box center [60, 87] width 2 height 5
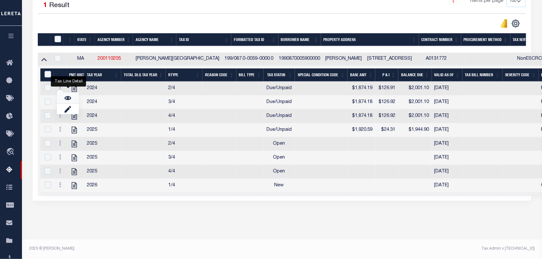
click at [64, 100] on link "" at bounding box center [68, 98] width 22 height 11
checkbox input "false"
checkbox input "true"
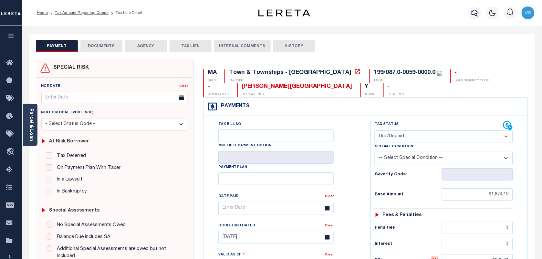
click at [434, 135] on select "- Select Status Code - Open Due/Unpaid Paid Incomplete No Tax Due Internal Refu…" at bounding box center [443, 136] width 138 height 13
select select "PYD"
click at [374, 131] on select "- Select Status Code - Open Due/Unpaid Paid Incomplete No Tax Due Internal Refu…" at bounding box center [443, 136] width 138 height 13
type input "[DATE]"
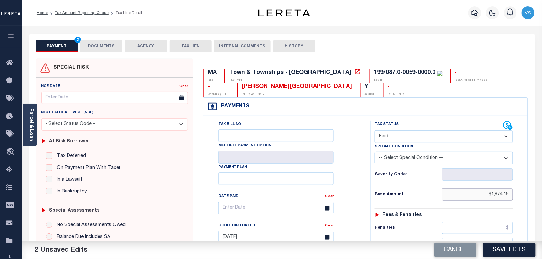
click at [502, 198] on input "$1,874.19" at bounding box center [477, 194] width 71 height 12
type input "$"
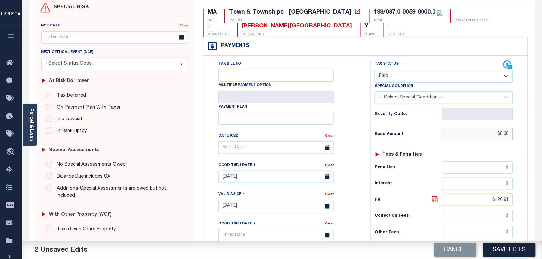
scroll to position [81, 0]
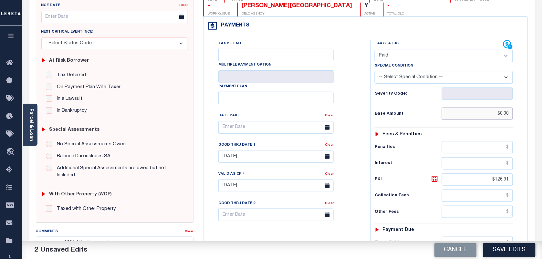
type input "$0.00"
click at [500, 184] on input "$126.91" at bounding box center [477, 179] width 71 height 12
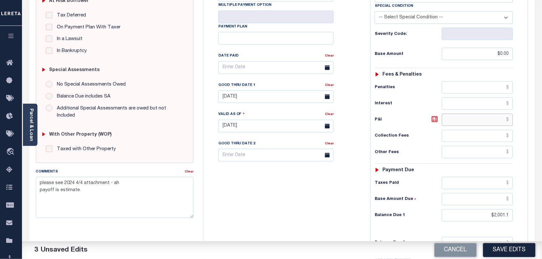
scroll to position [234, 0]
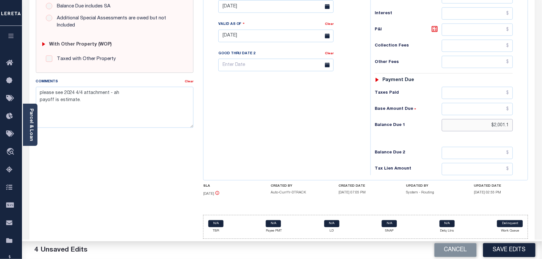
click at [502, 126] on input "$2,001.1" at bounding box center [477, 125] width 71 height 12
click at [502, 126] on input "text" at bounding box center [477, 125] width 71 height 12
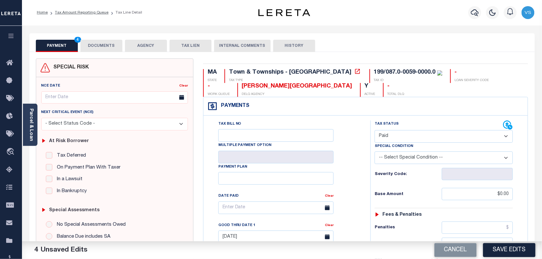
scroll to position [0, 0]
type input "$0.00"
click at [94, 43] on button "DOCUMENTS" at bounding box center [101, 46] width 42 height 12
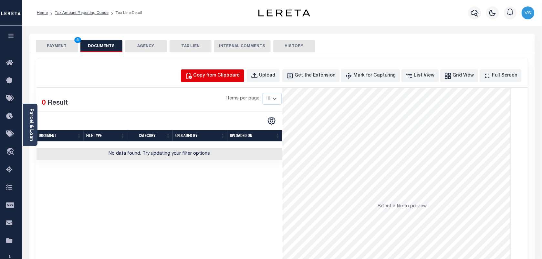
click at [235, 78] on div "Copy from Clipboard" at bounding box center [216, 75] width 46 height 7
select select "POP"
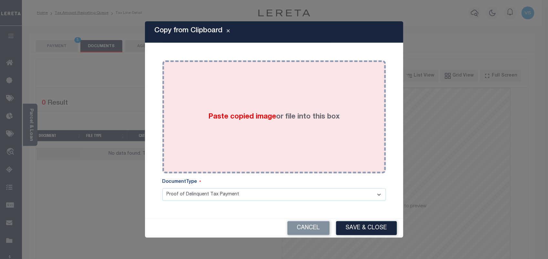
click at [236, 110] on div "Paste copied image or file into this box" at bounding box center [274, 116] width 214 height 103
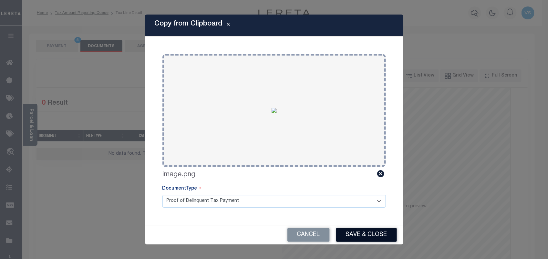
click at [357, 239] on button "Save & Close" at bounding box center [366, 235] width 61 height 14
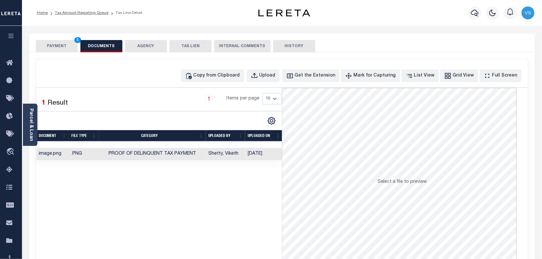
click at [50, 44] on button "PAYMENT 5" at bounding box center [57, 46] width 42 height 12
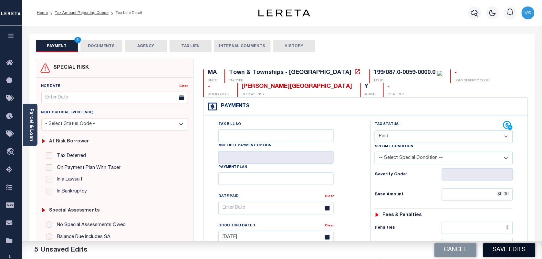
click at [505, 249] on button "Save Edits" at bounding box center [509, 250] width 52 height 14
checkbox input "false"
type textarea "please see 2024 4/4 attachment - ah payoff is estimate."
type input "$0"
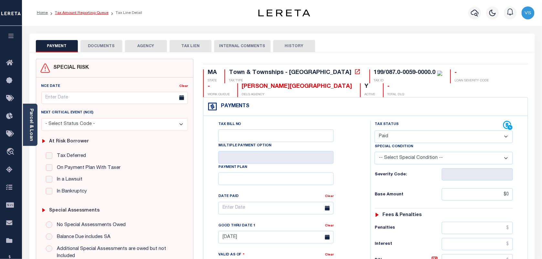
click at [75, 12] on link "Tax Amount Reporting Queue" at bounding box center [82, 13] width 54 height 4
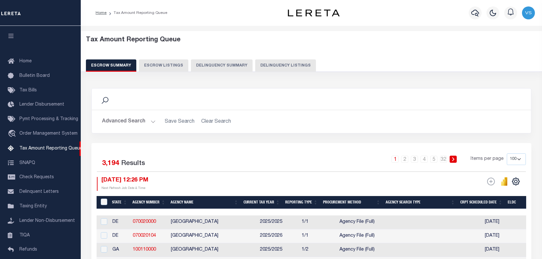
click at [272, 62] on button "Delinquency Listings" at bounding box center [285, 65] width 61 height 12
select select "100"
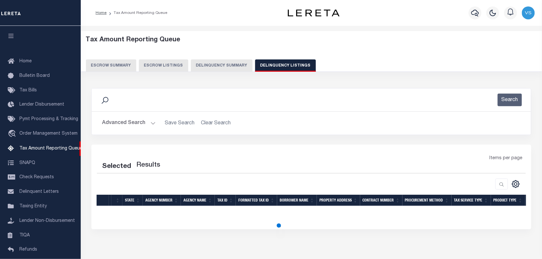
scroll to position [55, 0]
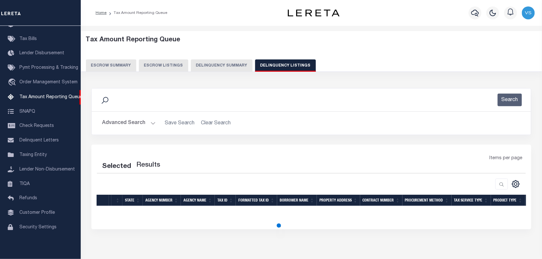
select select "100"
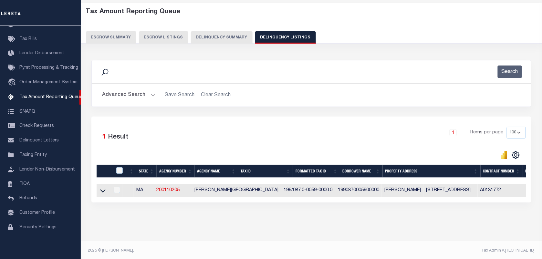
scroll to position [36, 0]
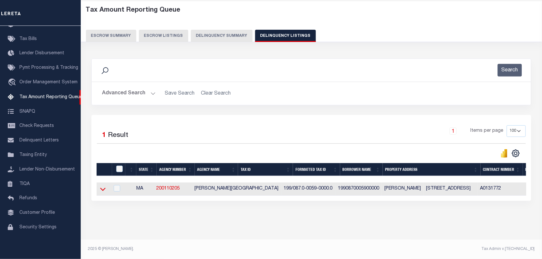
click at [102, 188] on icon at bounding box center [102, 189] width 5 height 3
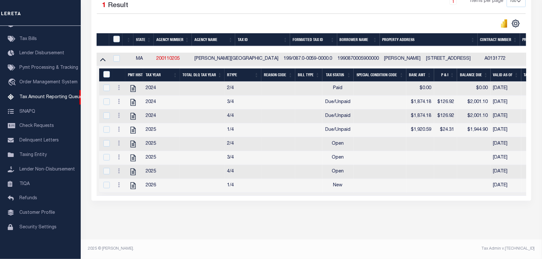
scroll to position [170, 0]
click at [120, 100] on link at bounding box center [118, 102] width 7 height 5
